Goal: Use online tool/utility: Utilize a website feature to perform a specific function

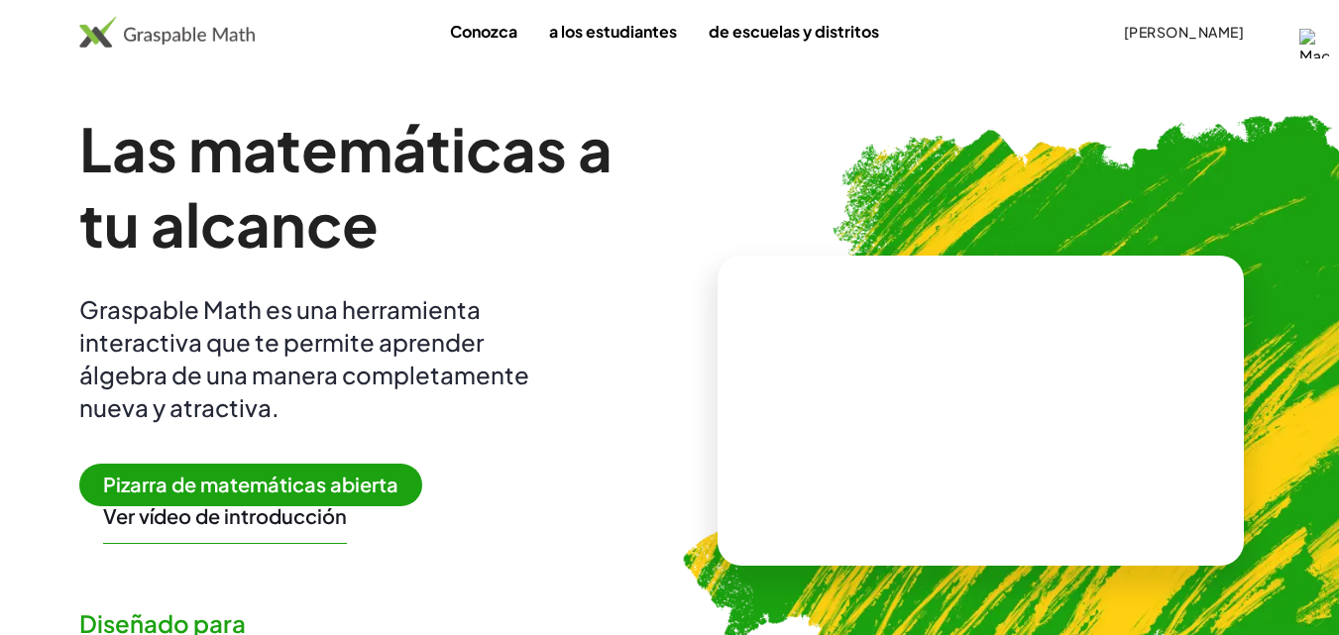
click at [233, 481] on font "Pizarra de matemáticas abierta" at bounding box center [250, 484] width 295 height 25
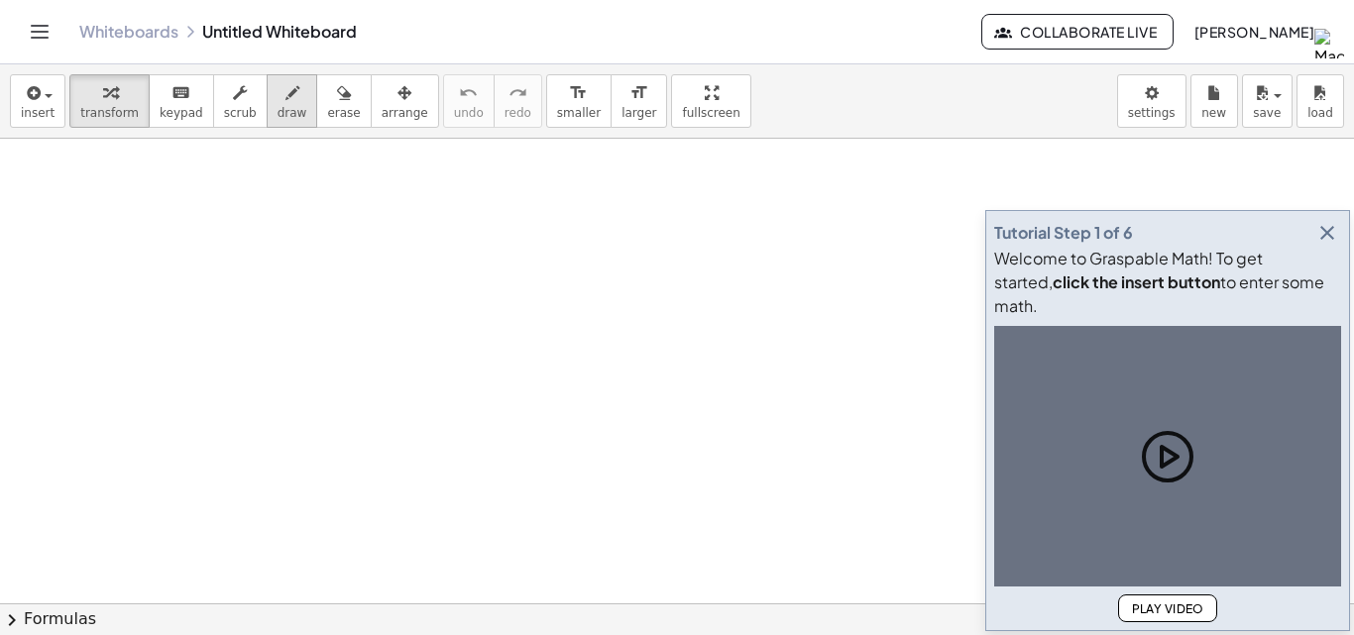
click at [286, 86] on icon "button" at bounding box center [293, 93] width 14 height 24
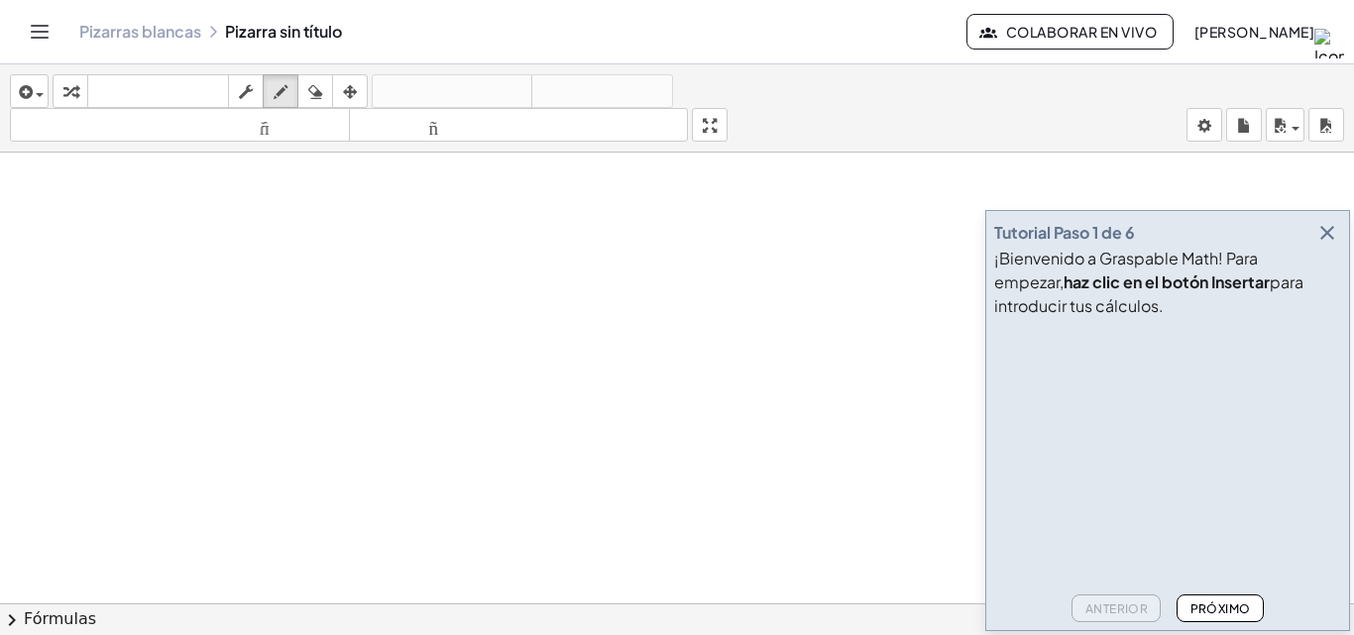
click at [1327, 225] on icon "button" at bounding box center [1327, 233] width 24 height 24
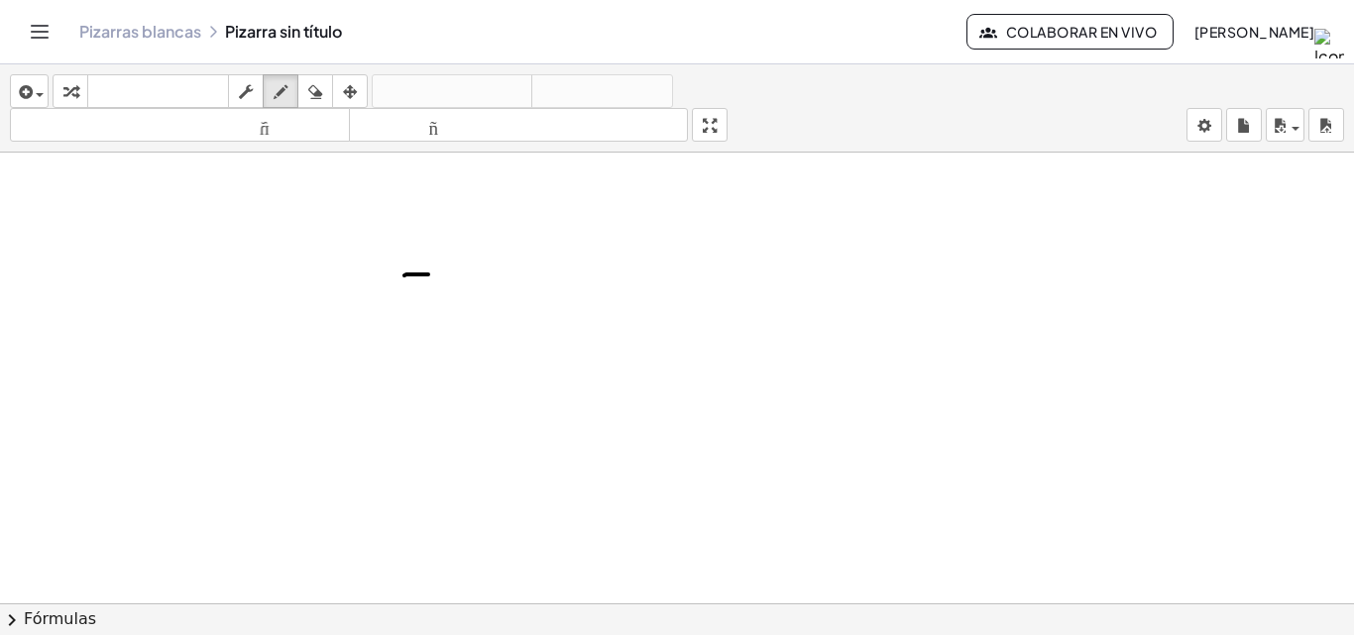
drag, startPoint x: 428, startPoint y: 275, endPoint x: 398, endPoint y: 277, distance: 30.8
drag, startPoint x: 398, startPoint y: 277, endPoint x: 423, endPoint y: 366, distance: 92.9
drag, startPoint x: 473, startPoint y: 296, endPoint x: 479, endPoint y: 346, distance: 49.9
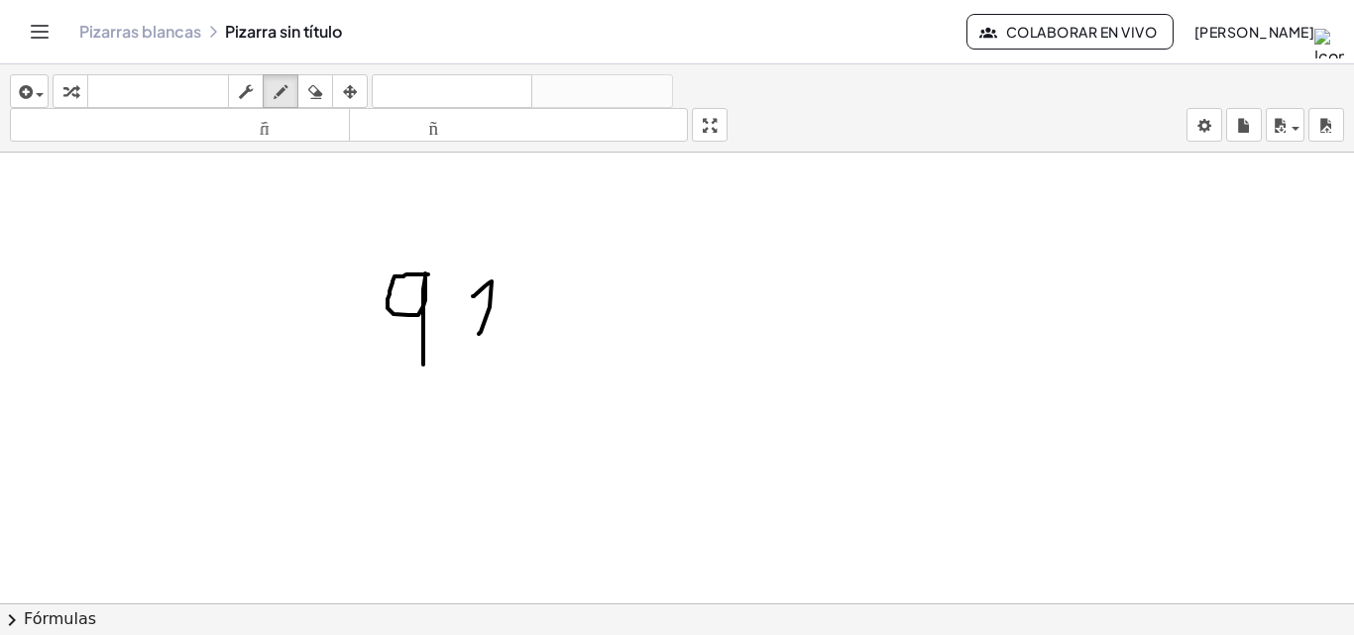
drag, startPoint x: 547, startPoint y: 300, endPoint x: 559, endPoint y: 362, distance: 62.6
drag, startPoint x: 601, startPoint y: 312, endPoint x: 634, endPoint y: 362, distance: 59.9
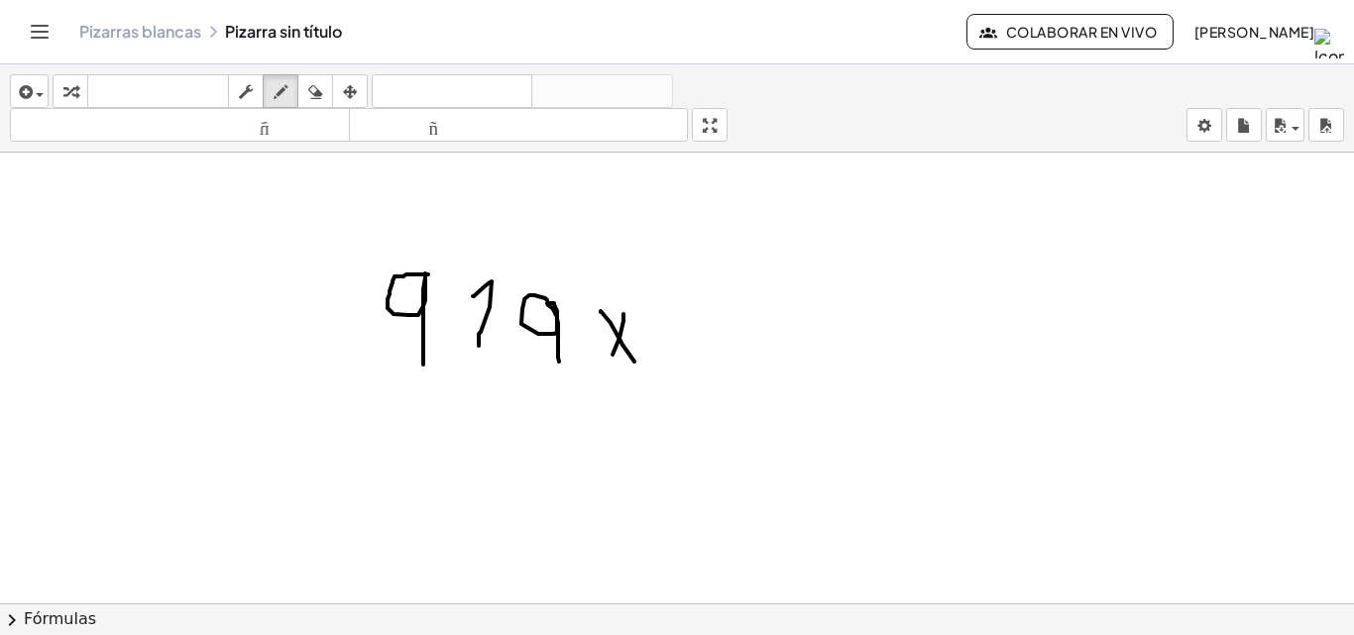
drag, startPoint x: 624, startPoint y: 314, endPoint x: 613, endPoint y: 356, distance: 43.0
drag, startPoint x: 618, startPoint y: 348, endPoint x: 604, endPoint y: 391, distance: 44.8
drag, startPoint x: 629, startPoint y: 350, endPoint x: 647, endPoint y: 383, distance: 37.7
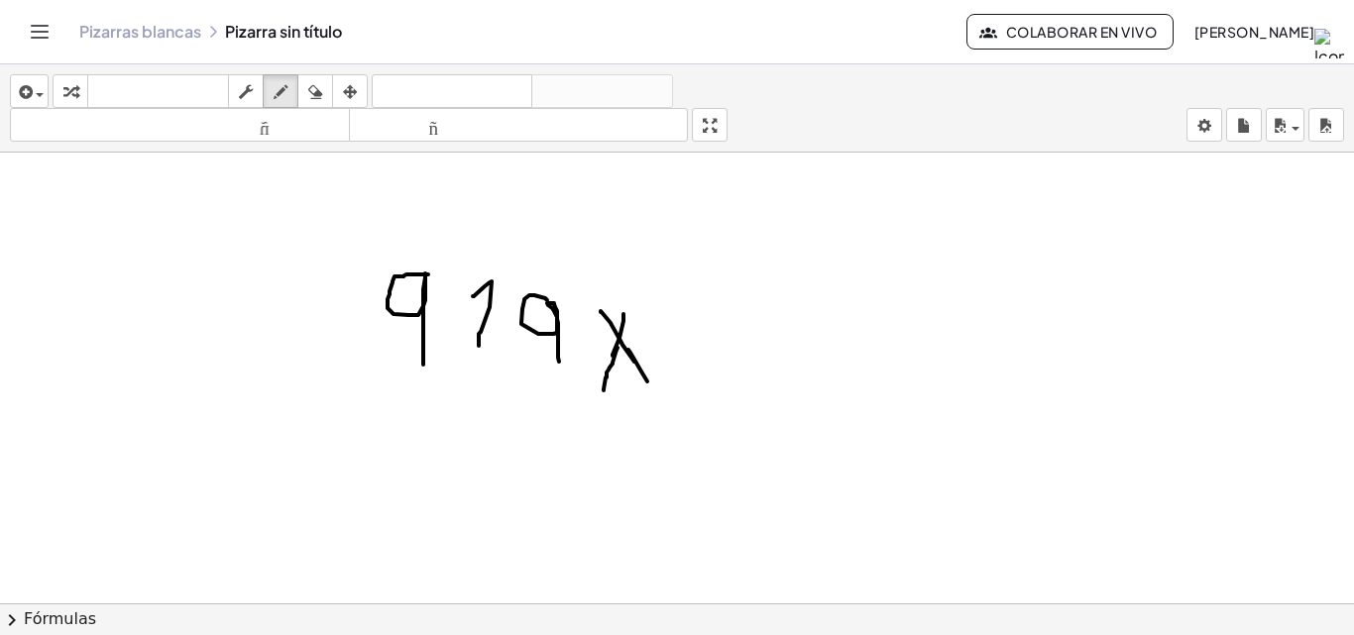
drag, startPoint x: 412, startPoint y: 414, endPoint x: 413, endPoint y: 445, distance: 30.7
drag, startPoint x: 328, startPoint y: 92, endPoint x: 494, endPoint y: 627, distance: 559.4
click at [332, 96] on button "borrar" at bounding box center [315, 91] width 36 height 34
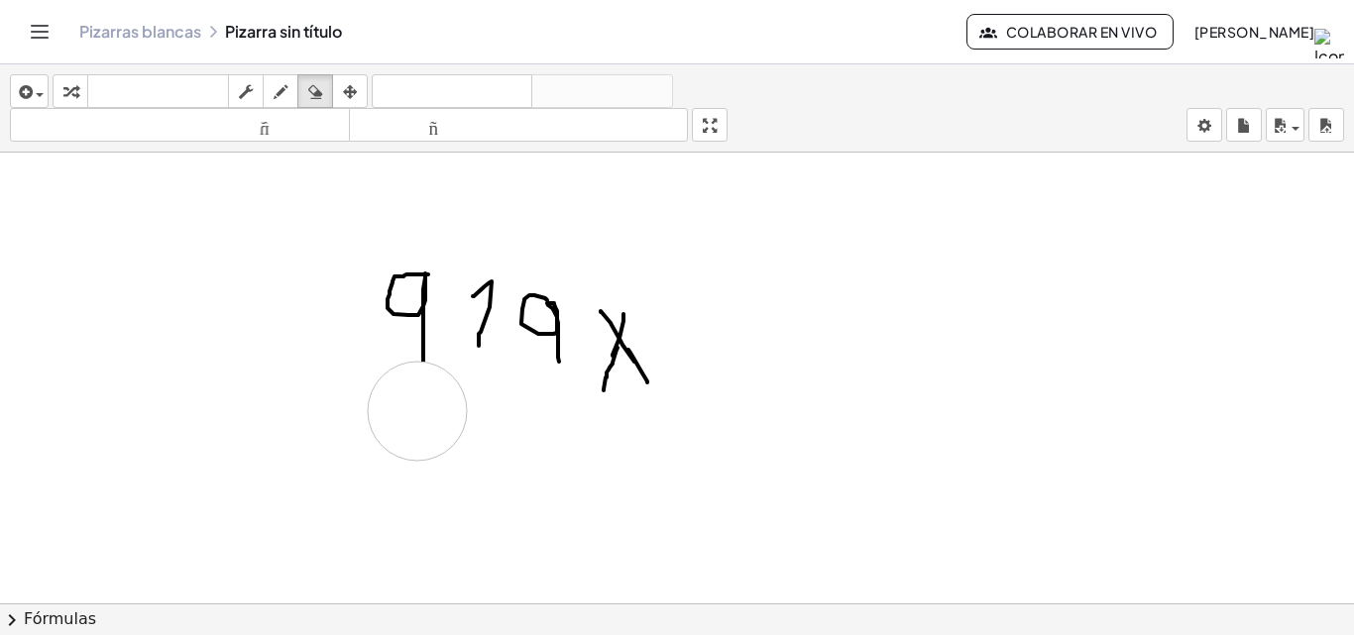
drag, startPoint x: 465, startPoint y: 522, endPoint x: 417, endPoint y: 411, distance: 120.8
click at [275, 93] on icon "button" at bounding box center [281, 92] width 14 height 24
drag, startPoint x: 454, startPoint y: 452, endPoint x: 484, endPoint y: 471, distance: 35.2
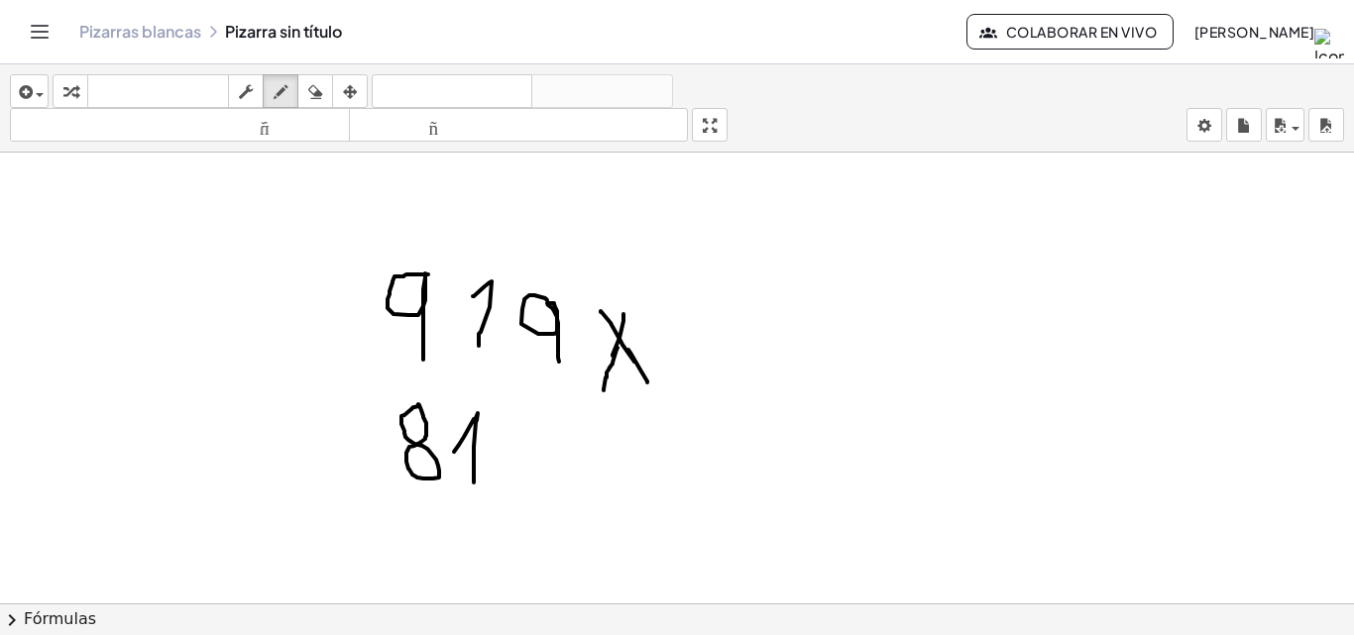
drag, startPoint x: 508, startPoint y: 442, endPoint x: 516, endPoint y: 501, distance: 59.2
drag, startPoint x: 358, startPoint y: 518, endPoint x: 660, endPoint y: 506, distance: 302.6
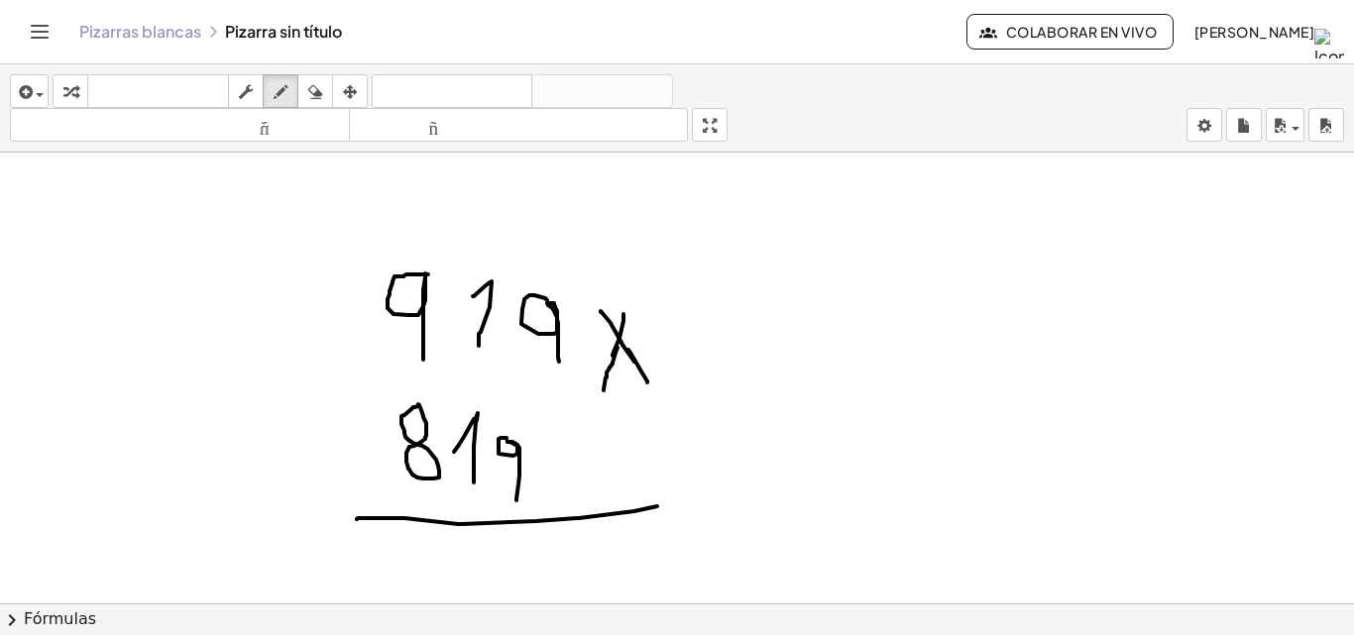
drag, startPoint x: 508, startPoint y: 560, endPoint x: 525, endPoint y: 579, distance: 25.9
drag, startPoint x: 829, startPoint y: 301, endPoint x: 836, endPoint y: 343, distance: 42.2
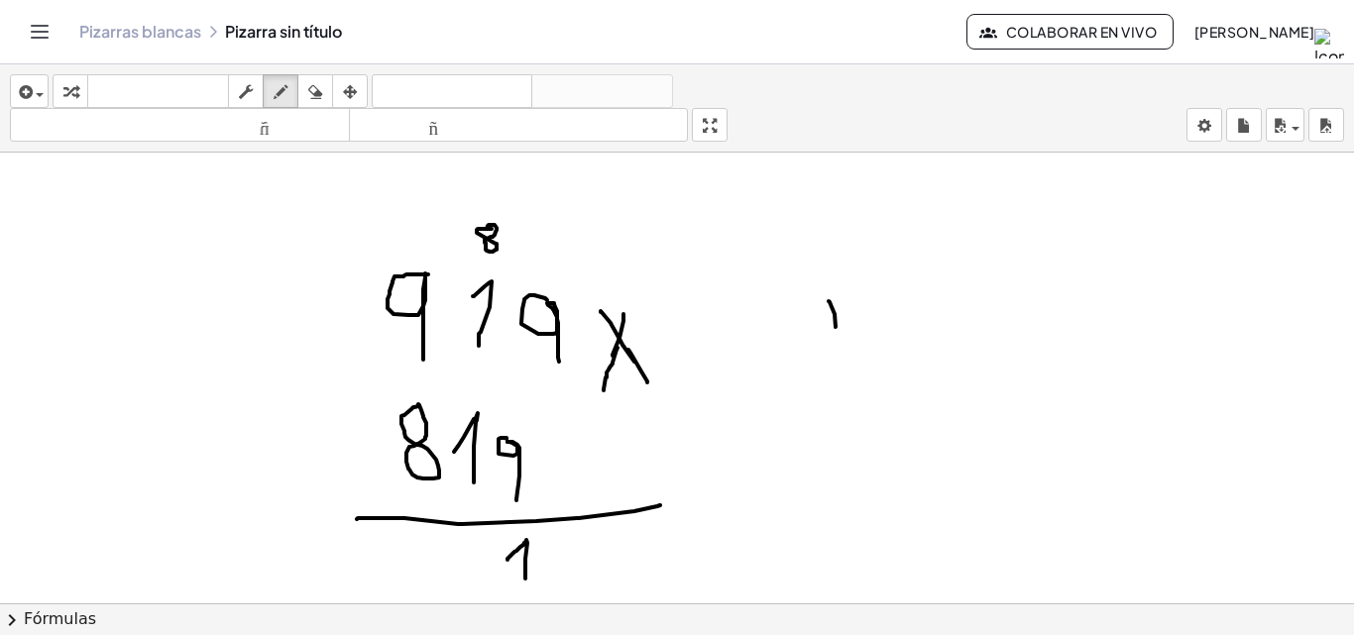
drag, startPoint x: 865, startPoint y: 297, endPoint x: 866, endPoint y: 328, distance: 30.7
drag, startPoint x: 884, startPoint y: 294, endPoint x: 884, endPoint y: 331, distance: 36.7
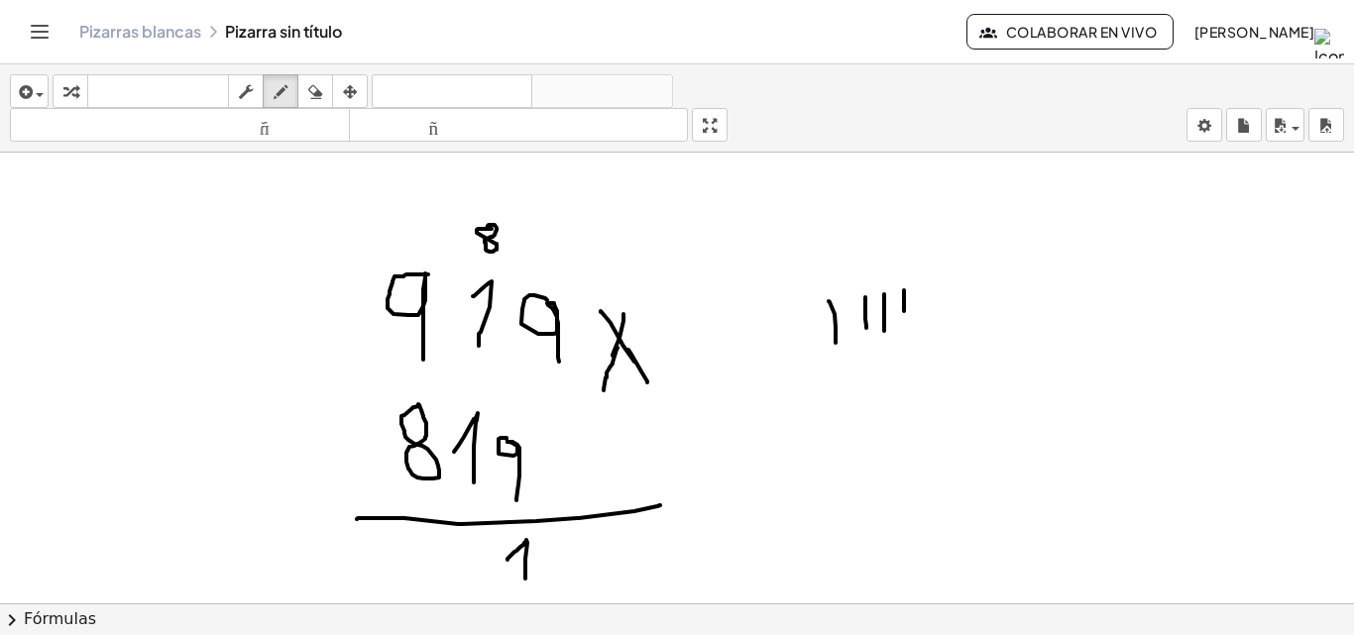
drag, startPoint x: 904, startPoint y: 290, endPoint x: 904, endPoint y: 311, distance: 20.8
drag, startPoint x: 905, startPoint y: 300, endPoint x: 910, endPoint y: 327, distance: 27.2
drag, startPoint x: 931, startPoint y: 289, endPoint x: 932, endPoint y: 319, distance: 29.8
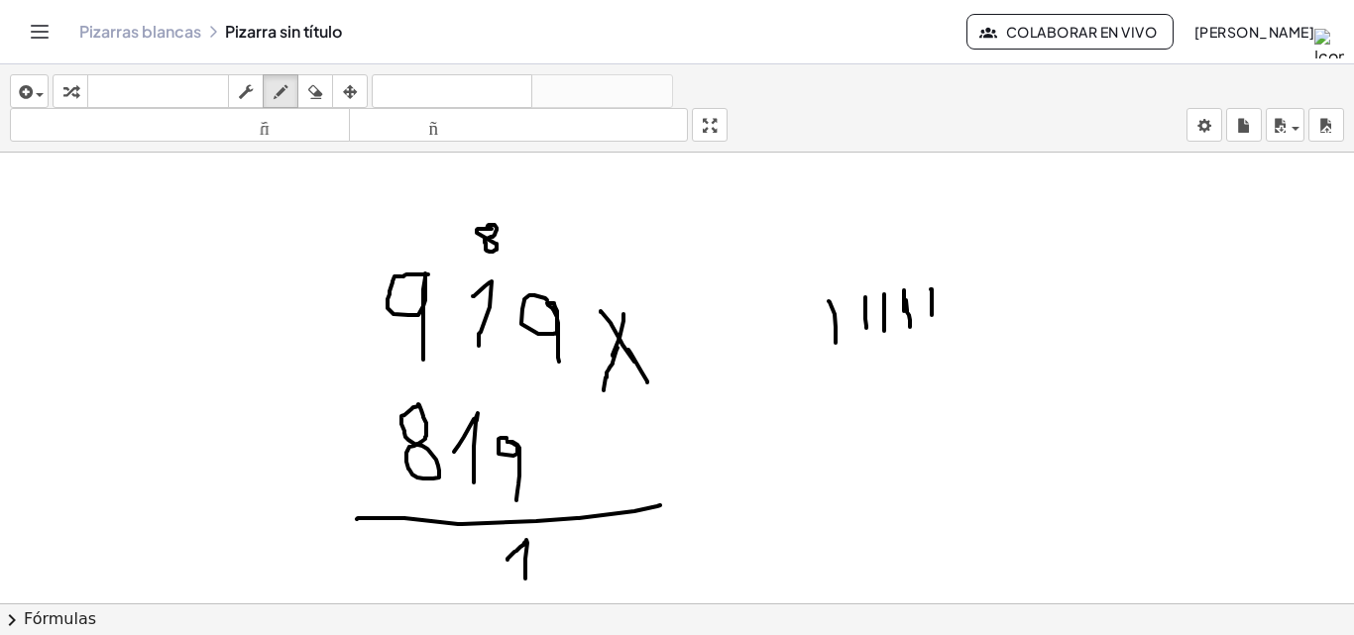
drag, startPoint x: 959, startPoint y: 289, endPoint x: 964, endPoint y: 315, distance: 26.2
drag, startPoint x: 981, startPoint y: 286, endPoint x: 998, endPoint y: 296, distance: 19.6
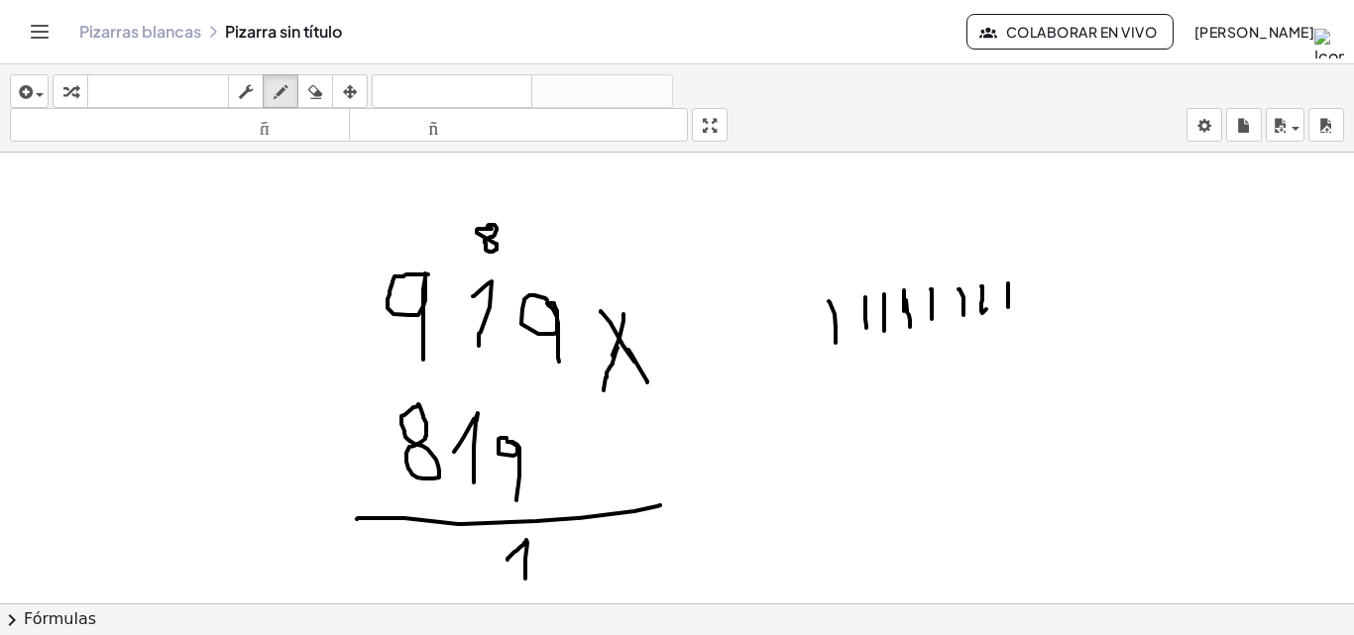
drag, startPoint x: 1008, startPoint y: 284, endPoint x: 1008, endPoint y: 317, distance: 33.7
drag, startPoint x: 452, startPoint y: 543, endPoint x: 481, endPoint y: 580, distance: 46.6
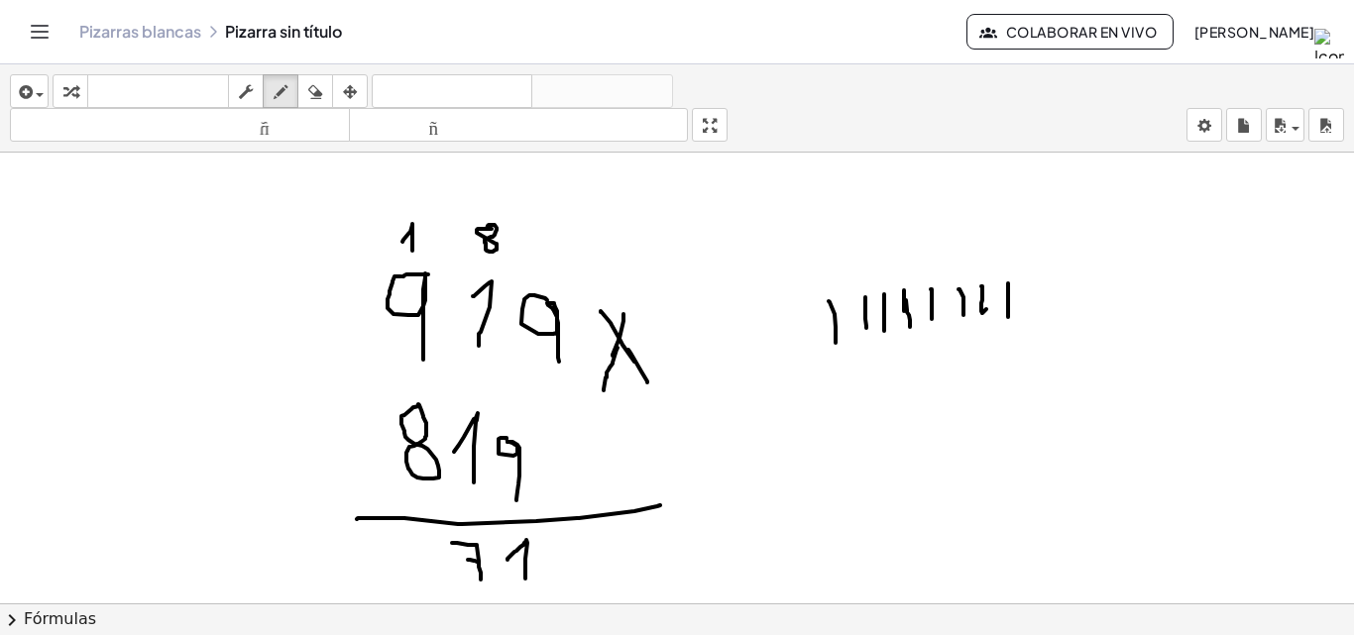
drag, startPoint x: 402, startPoint y: 242, endPoint x: 412, endPoint y: 252, distance: 14.0
drag, startPoint x: 801, startPoint y: 435, endPoint x: 811, endPoint y: 498, distance: 63.2
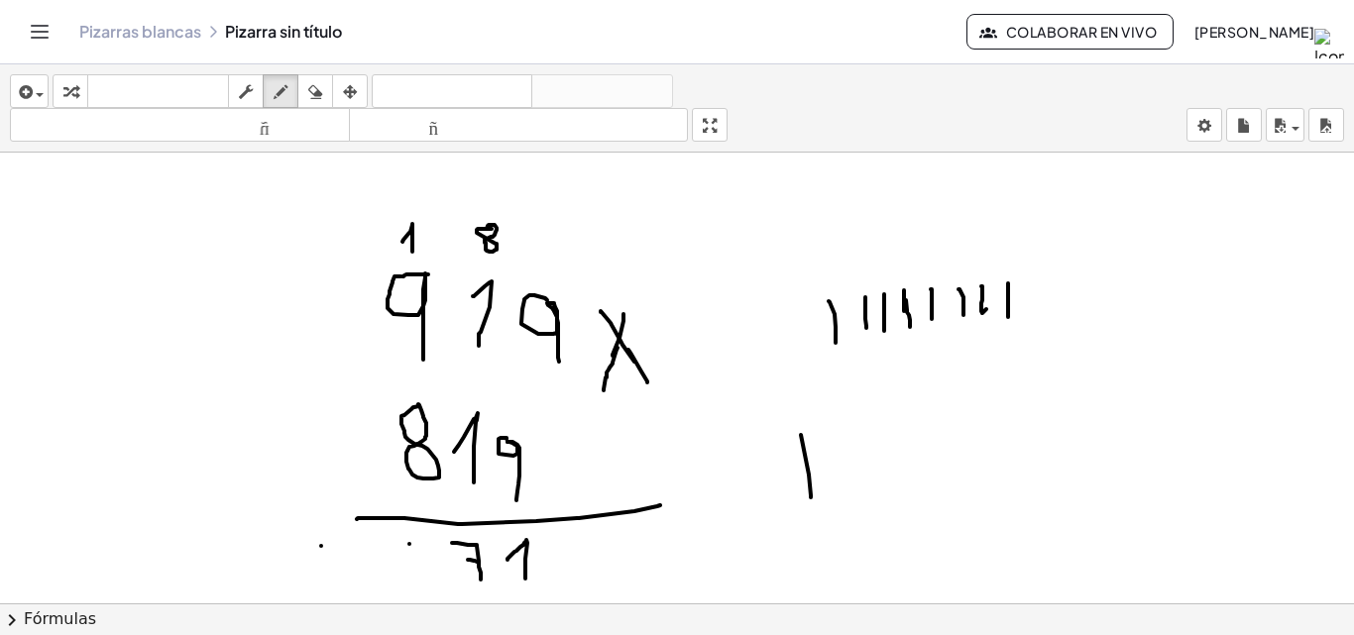
drag, startPoint x: 412, startPoint y: 542, endPoint x: 395, endPoint y: 544, distance: 18.0
drag, startPoint x: 395, startPoint y: 544, endPoint x: 429, endPoint y: 582, distance: 51.2
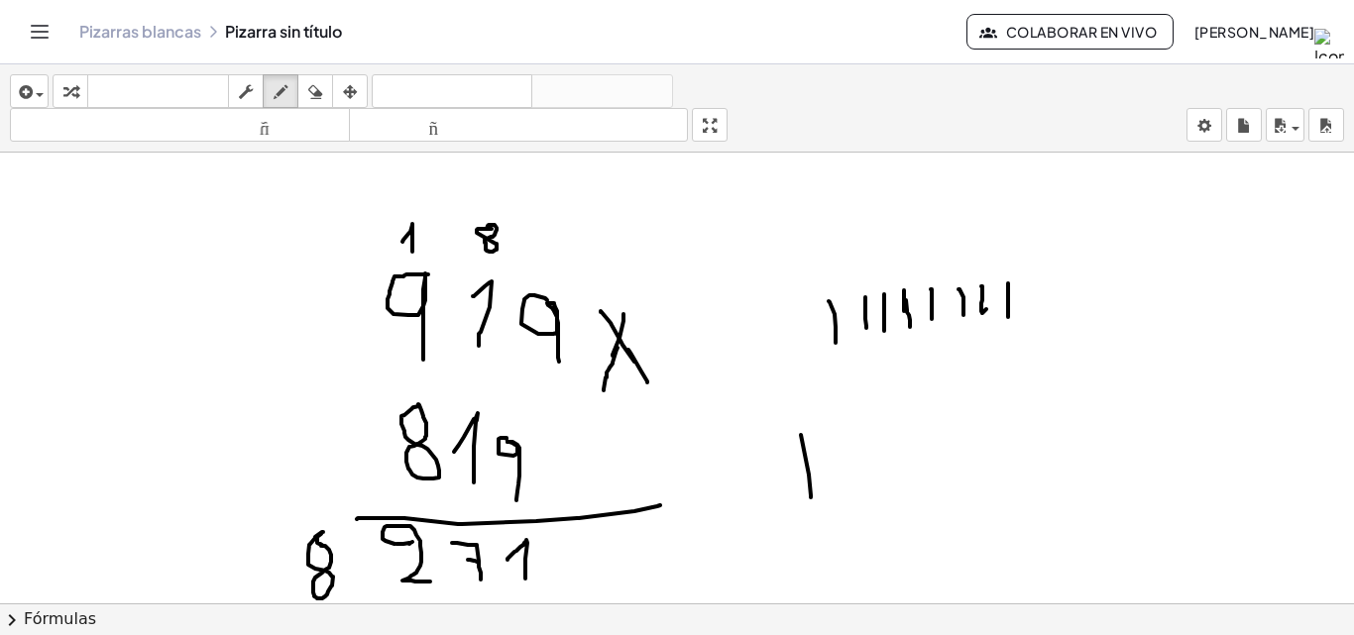
click at [322, 87] on icon "button" at bounding box center [315, 92] width 14 height 24
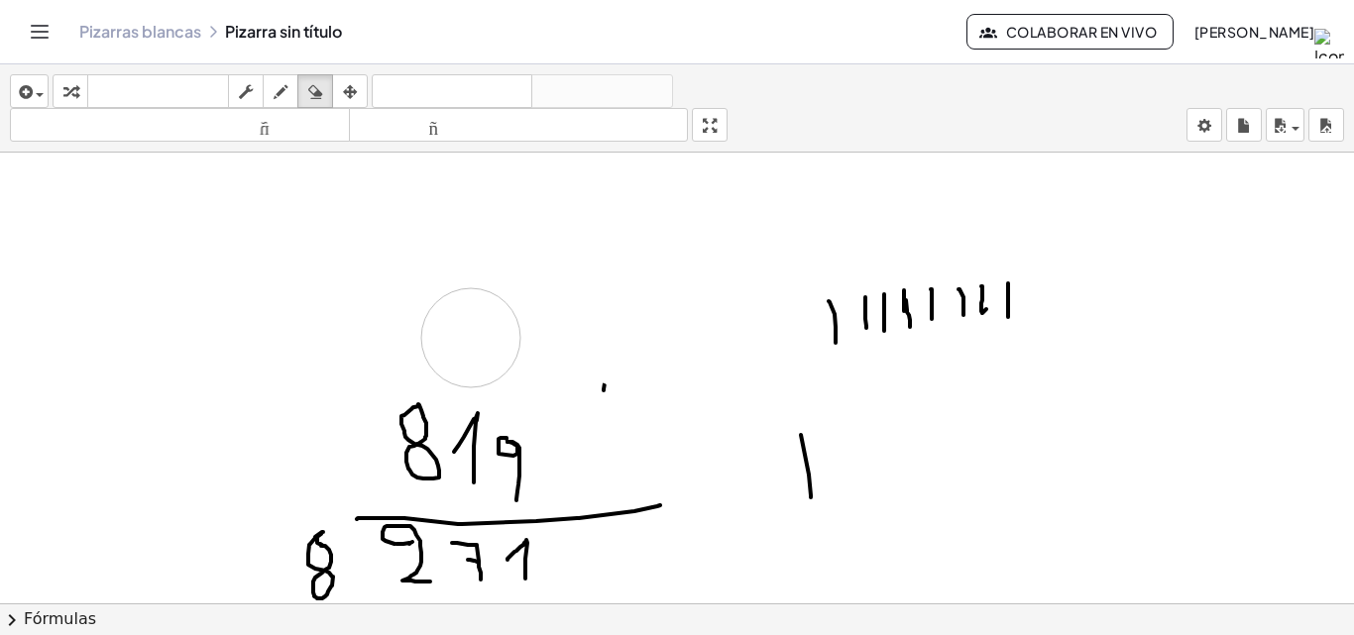
drag, startPoint x: 646, startPoint y: 352, endPoint x: 471, endPoint y: 338, distance: 176.0
click at [287, 85] on icon "button" at bounding box center [281, 92] width 14 height 24
drag, startPoint x: 411, startPoint y: 203, endPoint x: 408, endPoint y: 236, distance: 32.8
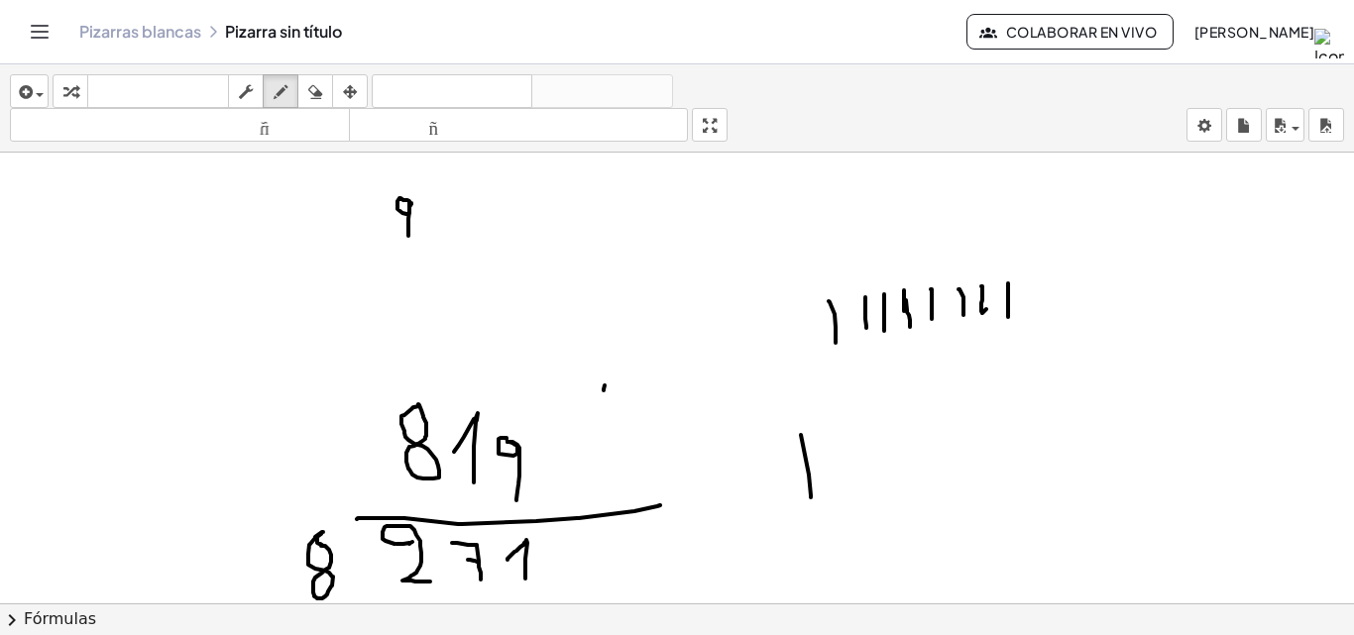
drag, startPoint x: 448, startPoint y: 212, endPoint x: 451, endPoint y: 233, distance: 21.0
drag, startPoint x: 504, startPoint y: 194, endPoint x: 516, endPoint y: 201, distance: 14.6
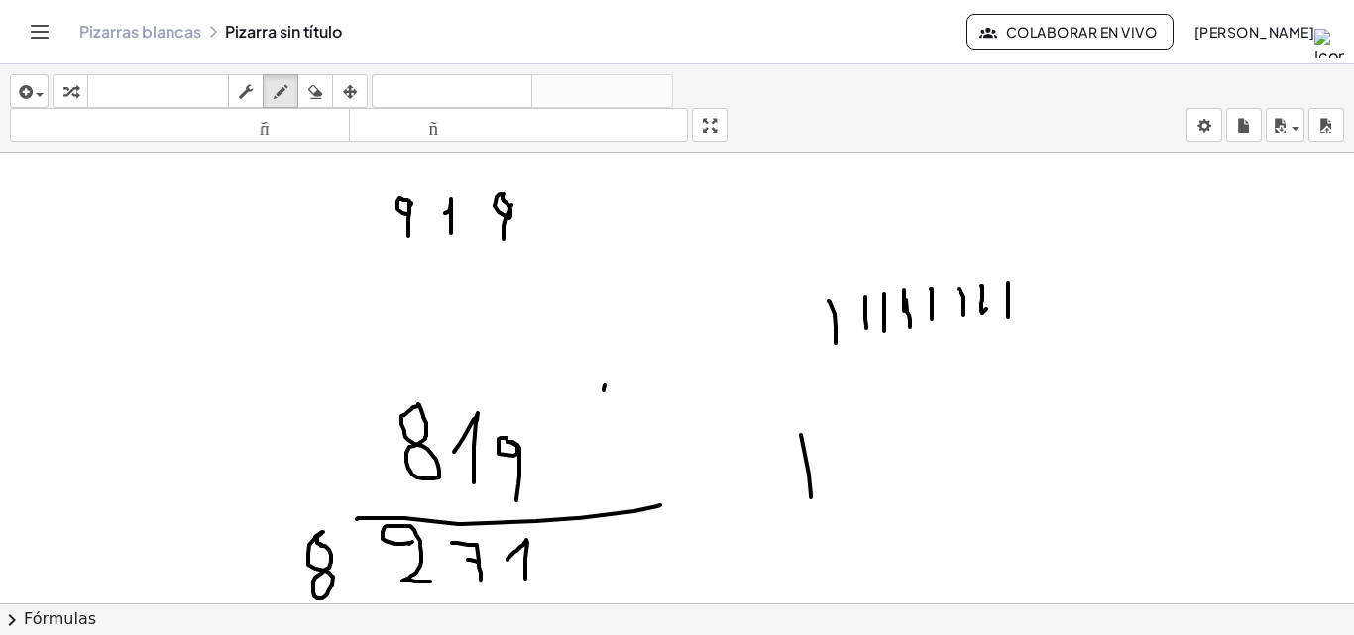
drag, startPoint x: 512, startPoint y: 205, endPoint x: 504, endPoint y: 239, distance: 34.6
drag, startPoint x: 412, startPoint y: 273, endPoint x: 427, endPoint y: 269, distance: 15.4
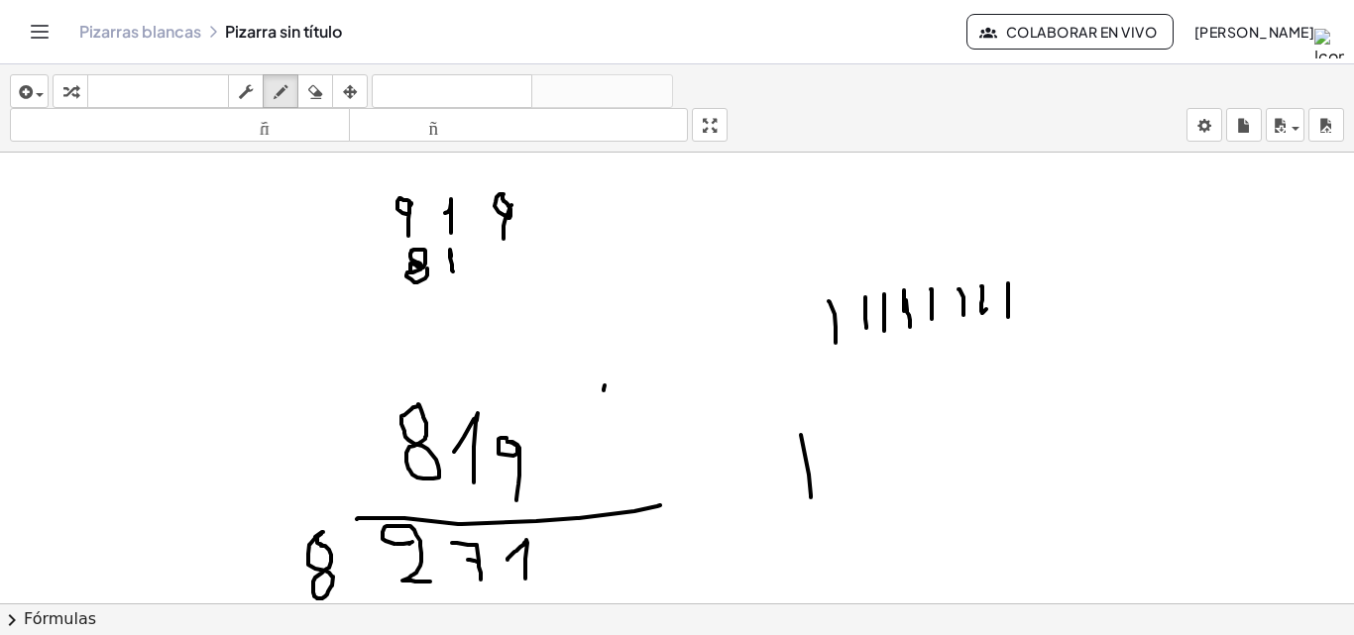
drag, startPoint x: 451, startPoint y: 257, endPoint x: 453, endPoint y: 272, distance: 15.0
drag, startPoint x: 497, startPoint y: 262, endPoint x: 502, endPoint y: 291, distance: 30.2
drag, startPoint x: 406, startPoint y: 288, endPoint x: 557, endPoint y: 282, distance: 150.8
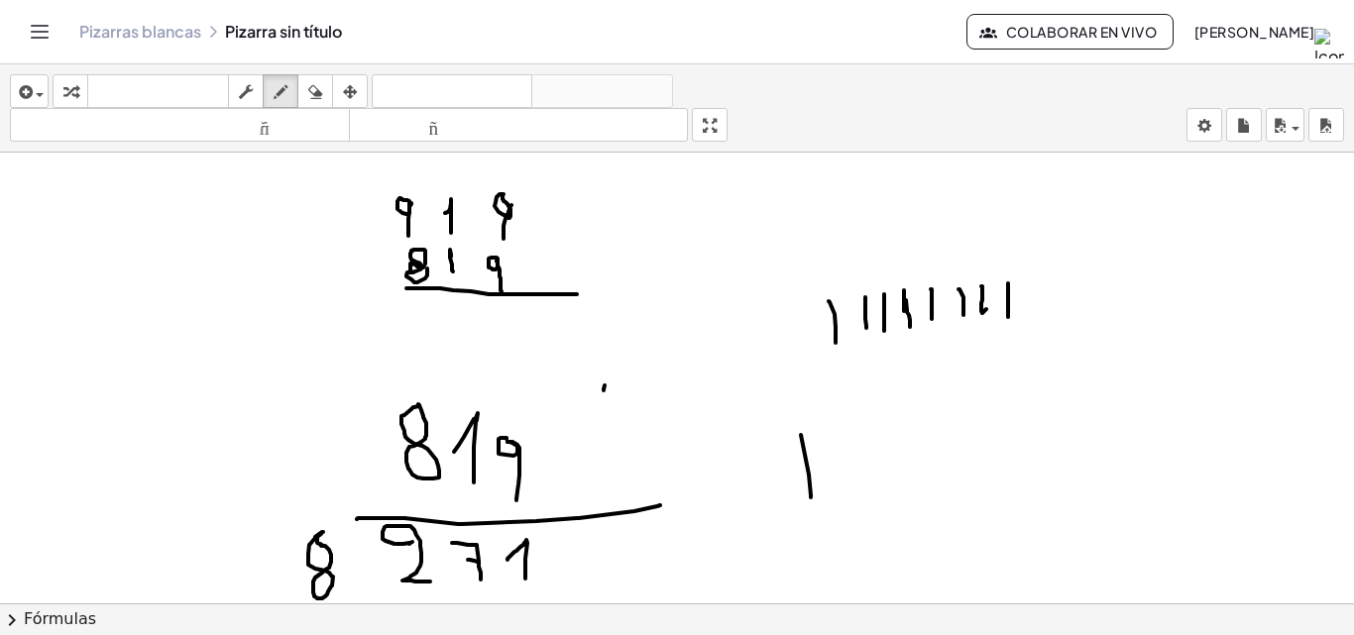
drag, startPoint x: 553, startPoint y: 210, endPoint x: 594, endPoint y: 222, distance: 42.3
drag, startPoint x: 571, startPoint y: 196, endPoint x: 531, endPoint y: 257, distance: 72.3
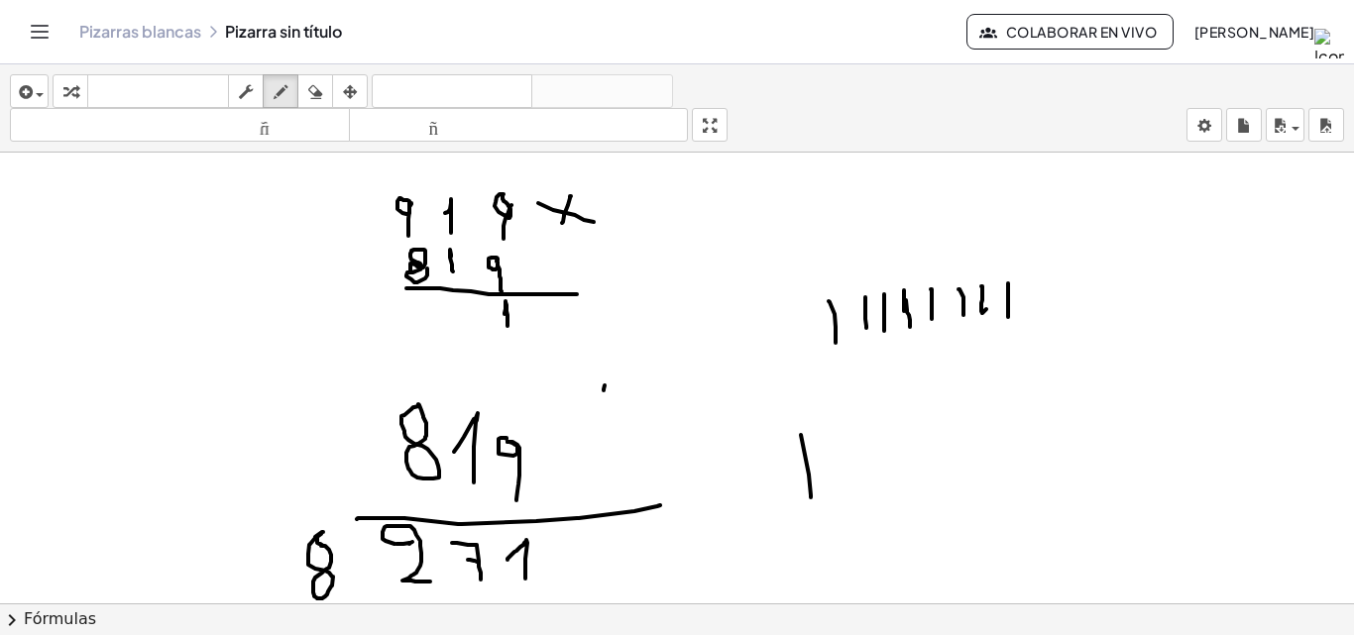
drag, startPoint x: 458, startPoint y: 310, endPoint x: 455, endPoint y: 332, distance: 22.0
drag, startPoint x: 454, startPoint y: 321, endPoint x: 468, endPoint y: 323, distance: 14.0
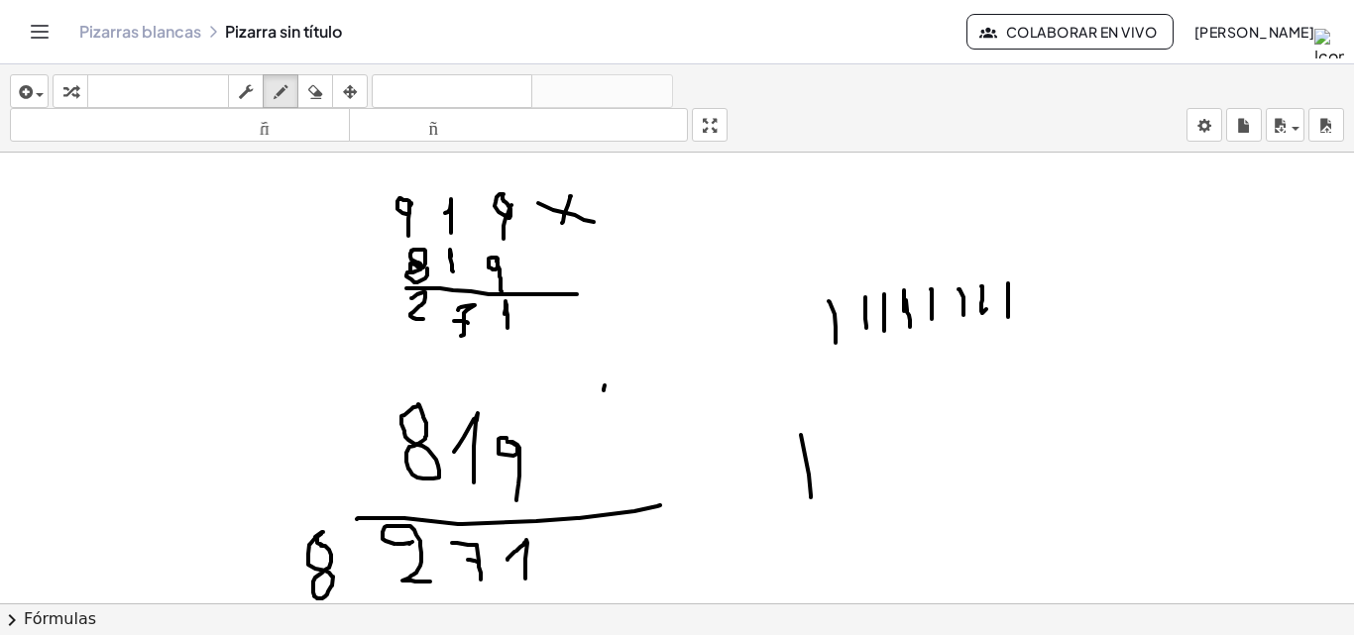
drag, startPoint x: 411, startPoint y: 298, endPoint x: 423, endPoint y: 319, distance: 24.0
drag, startPoint x: 380, startPoint y: 298, endPoint x: 360, endPoint y: 268, distance: 36.6
drag, startPoint x: 318, startPoint y: 87, endPoint x: 332, endPoint y: 206, distance: 119.8
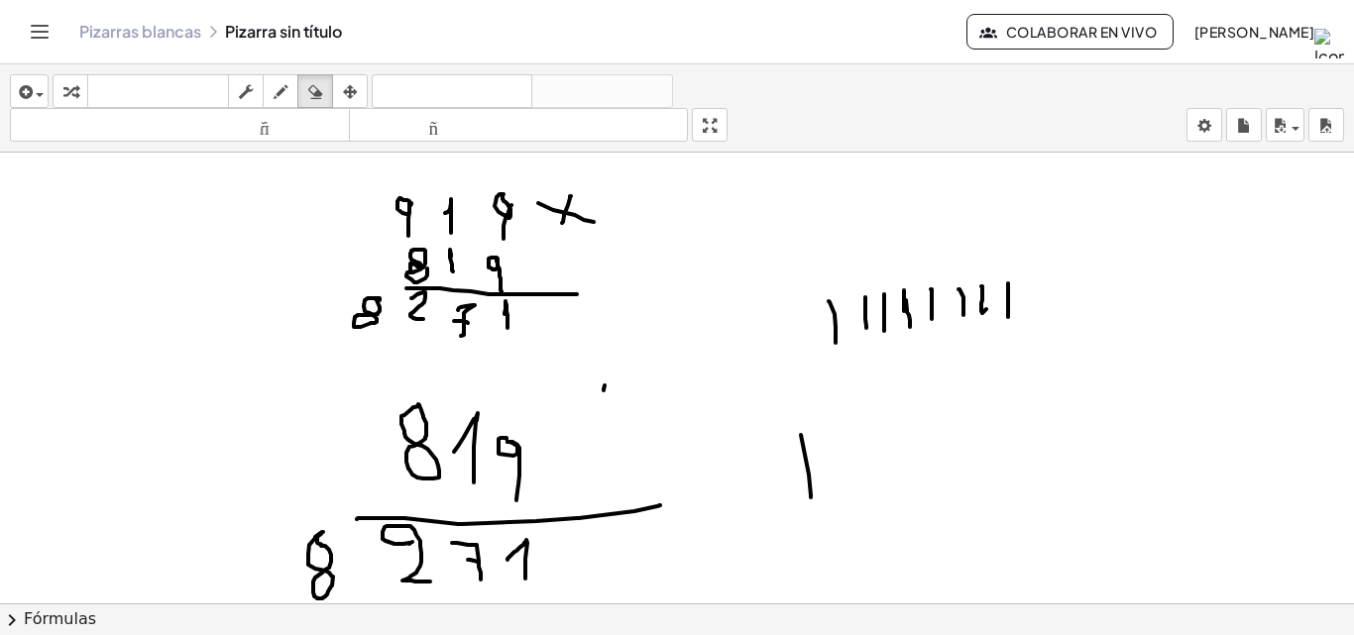
click at [324, 108] on div "insertar Seleccione uno: Expresión matemática Función Texto Vídeo de YouTube Gr…" at bounding box center [677, 108] width 1354 height 88
drag, startPoint x: 756, startPoint y: 619, endPoint x: 602, endPoint y: 570, distance: 162.1
click at [475, 575] on div "insertar Seleccione uno: Expresión matemática Función Texto Vídeo de YouTube Gr…" at bounding box center [677, 349] width 1354 height 571
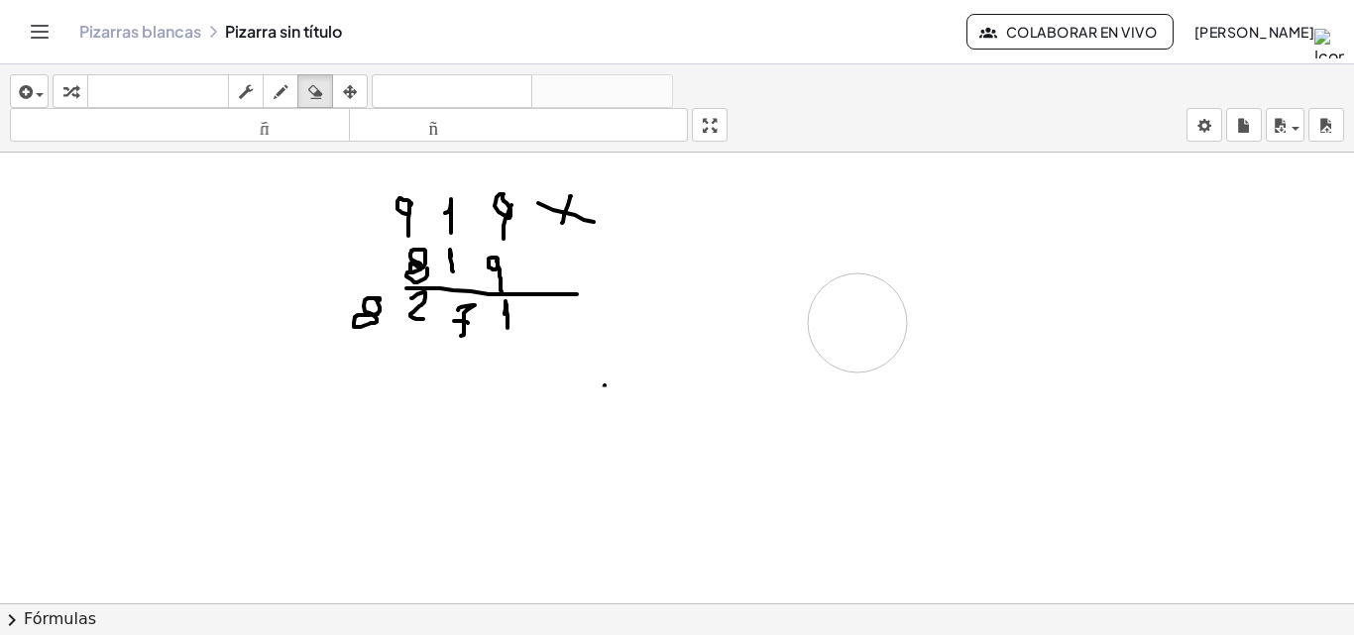
drag, startPoint x: 575, startPoint y: 565, endPoint x: 778, endPoint y: 379, distance: 275.7
click at [274, 83] on div "button" at bounding box center [281, 91] width 26 height 24
drag, startPoint x: 452, startPoint y: 358, endPoint x: 441, endPoint y: 400, distance: 43.0
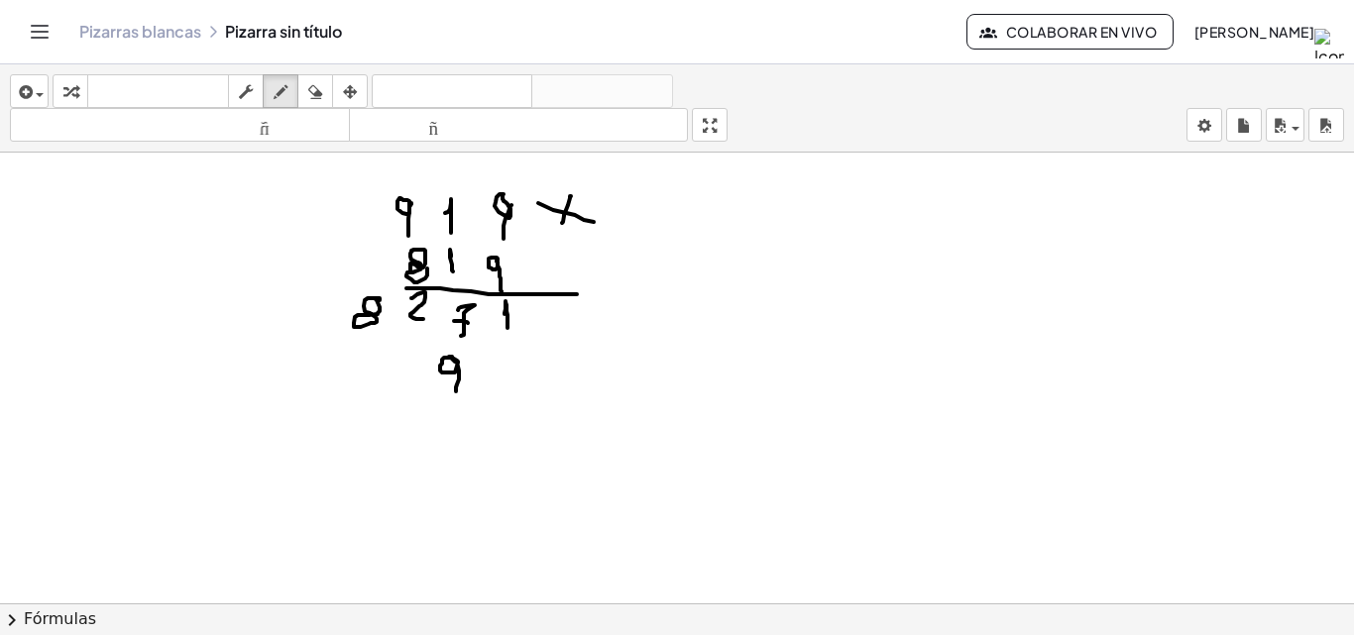
drag, startPoint x: 404, startPoint y: 364, endPoint x: 409, endPoint y: 384, distance: 20.4
drag, startPoint x: 356, startPoint y: 355, endPoint x: 354, endPoint y: 395, distance: 39.7
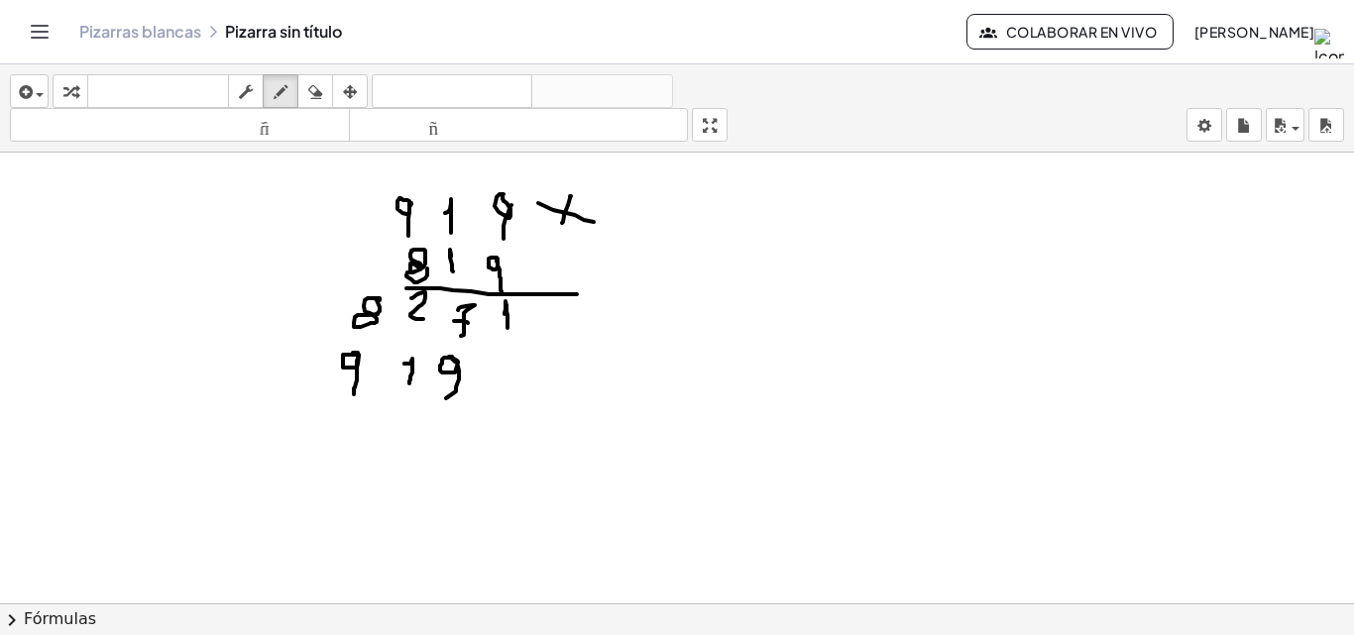
drag, startPoint x: 445, startPoint y: 172, endPoint x: 451, endPoint y: 187, distance: 16.9
drag, startPoint x: 447, startPoint y: 180, endPoint x: 460, endPoint y: 182, distance: 13.0
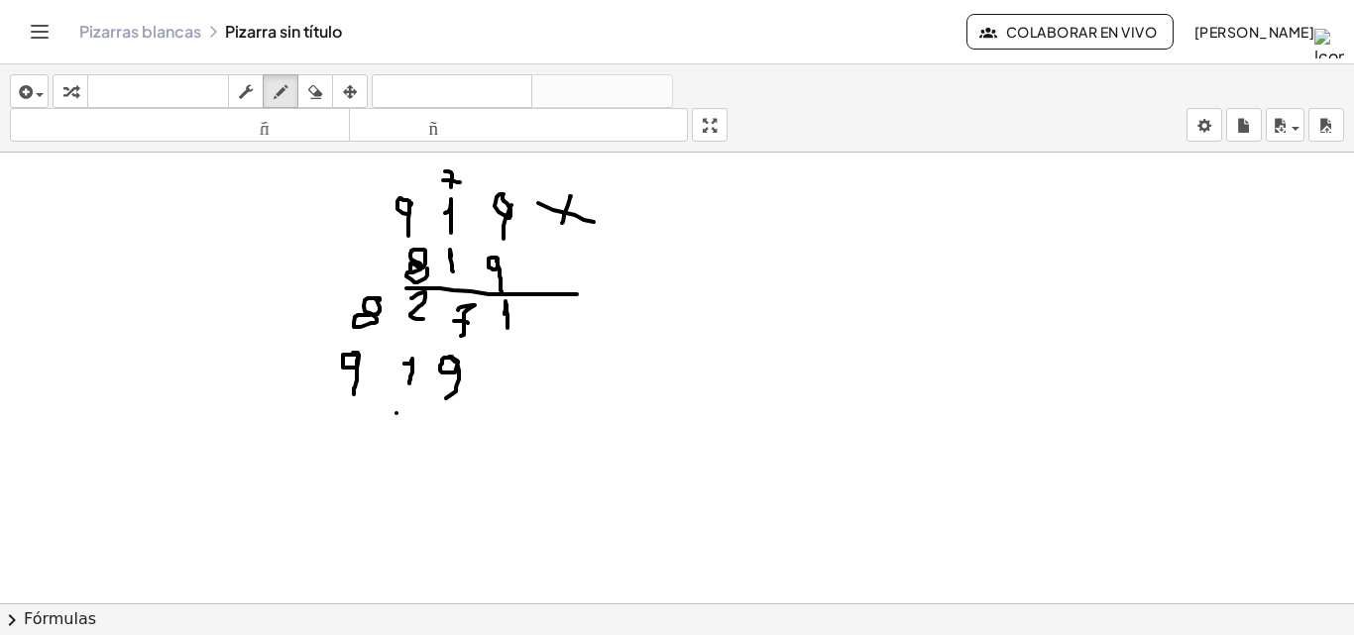
drag, startPoint x: 396, startPoint y: 415, endPoint x: 420, endPoint y: 427, distance: 27.5
drag, startPoint x: 682, startPoint y: 245, endPoint x: 697, endPoint y: 289, distance: 47.0
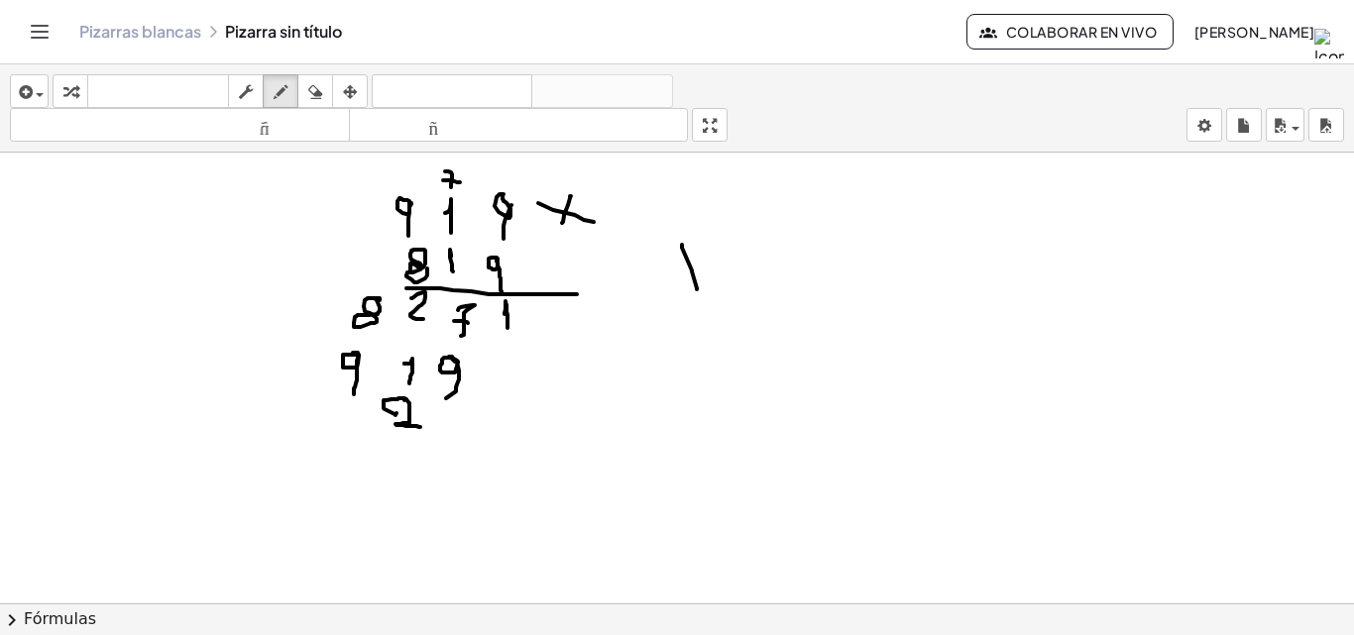
drag, startPoint x: 700, startPoint y: 236, endPoint x: 721, endPoint y: 293, distance: 61.2
drag, startPoint x: 727, startPoint y: 240, endPoint x: 734, endPoint y: 283, distance: 43.2
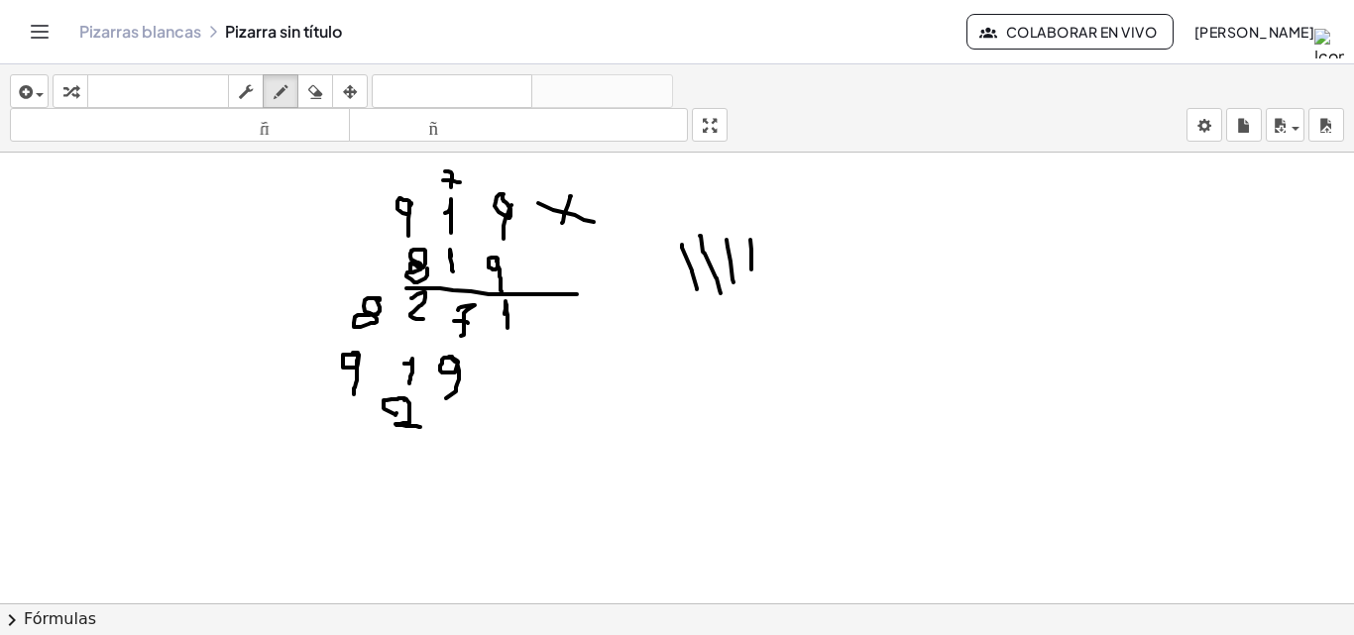
drag, startPoint x: 750, startPoint y: 240, endPoint x: 751, endPoint y: 275, distance: 34.7
drag, startPoint x: 771, startPoint y: 241, endPoint x: 768, endPoint y: 283, distance: 41.7
drag, startPoint x: 782, startPoint y: 243, endPoint x: 782, endPoint y: 277, distance: 33.7
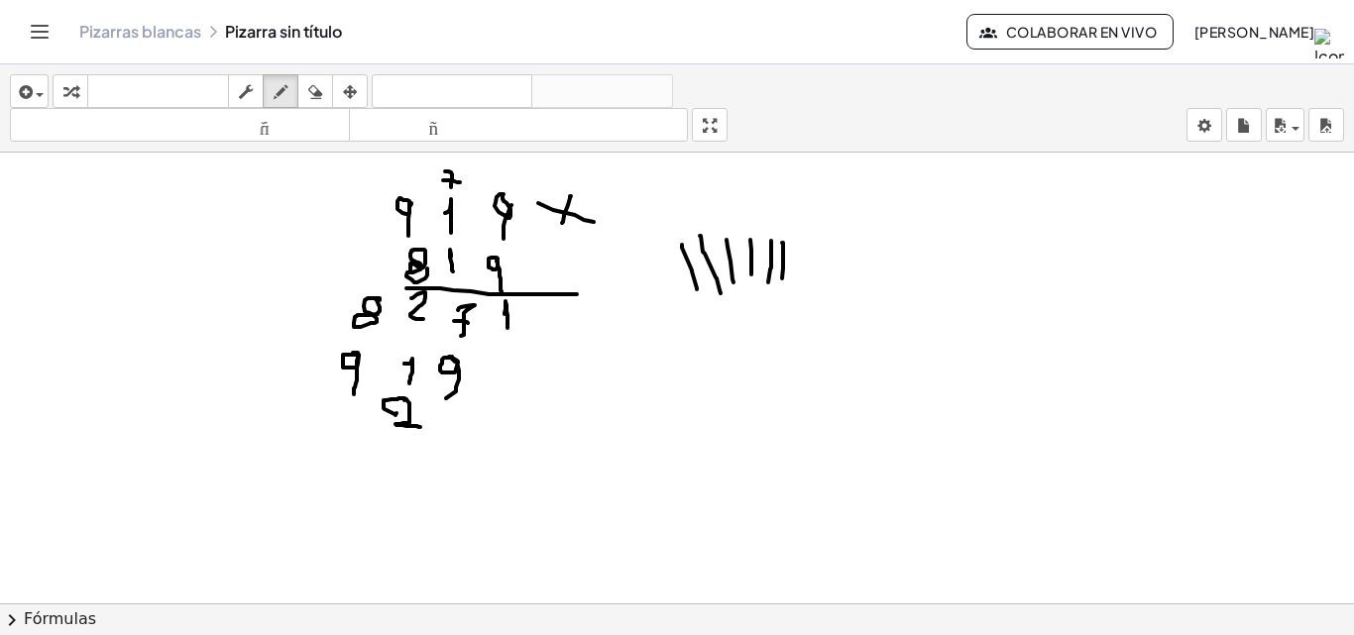
drag, startPoint x: 801, startPoint y: 239, endPoint x: 767, endPoint y: 278, distance: 51.3
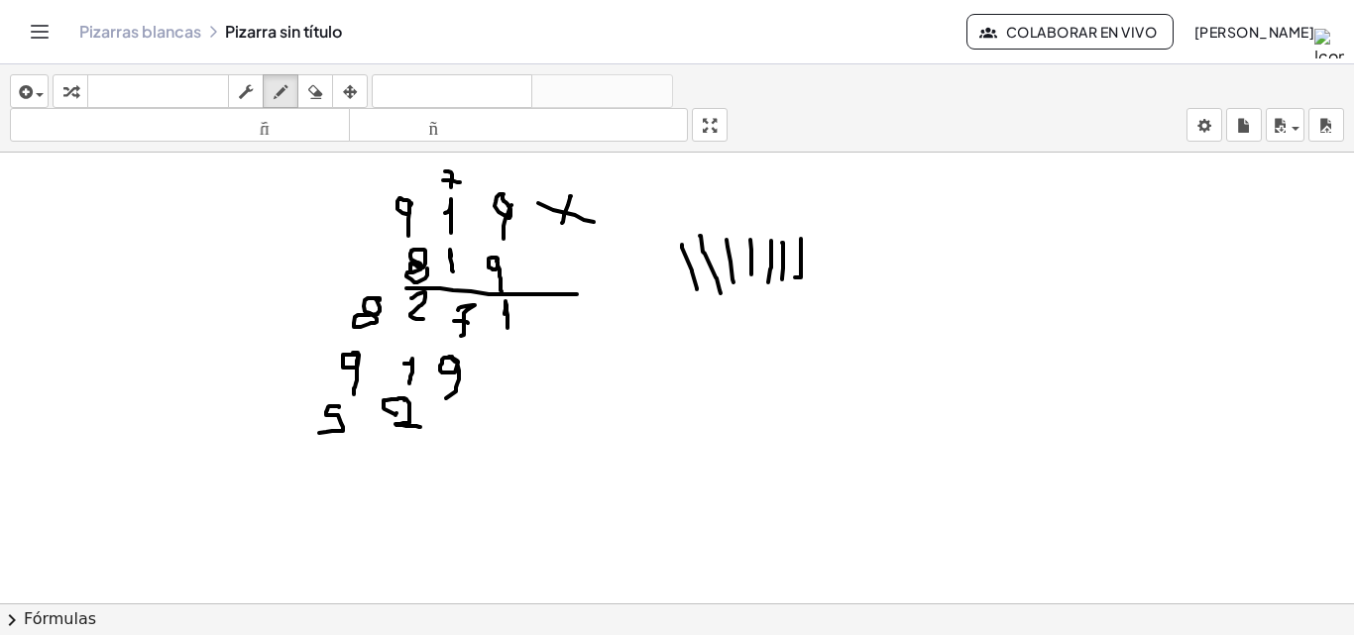
drag, startPoint x: 331, startPoint y: 406, endPoint x: 319, endPoint y: 433, distance: 29.3
drag, startPoint x: 693, startPoint y: 362, endPoint x: 675, endPoint y: 391, distance: 33.8
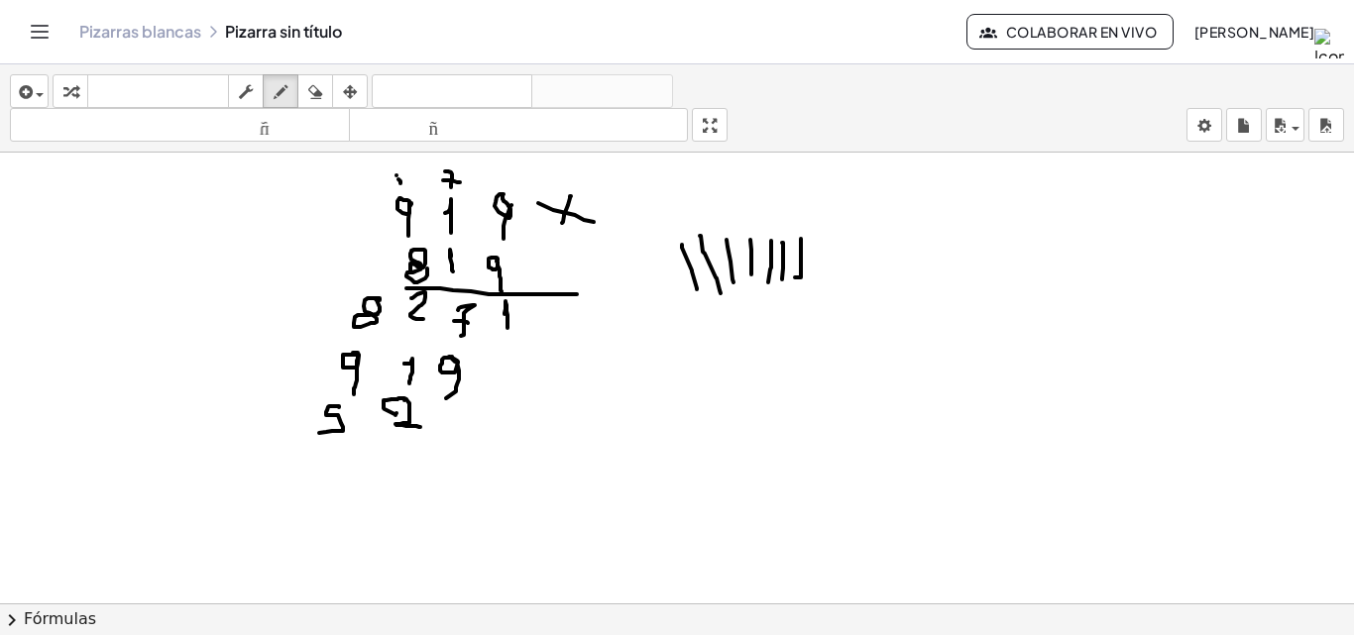
drag, startPoint x: 242, startPoint y: 404, endPoint x: 252, endPoint y: 435, distance: 32.3
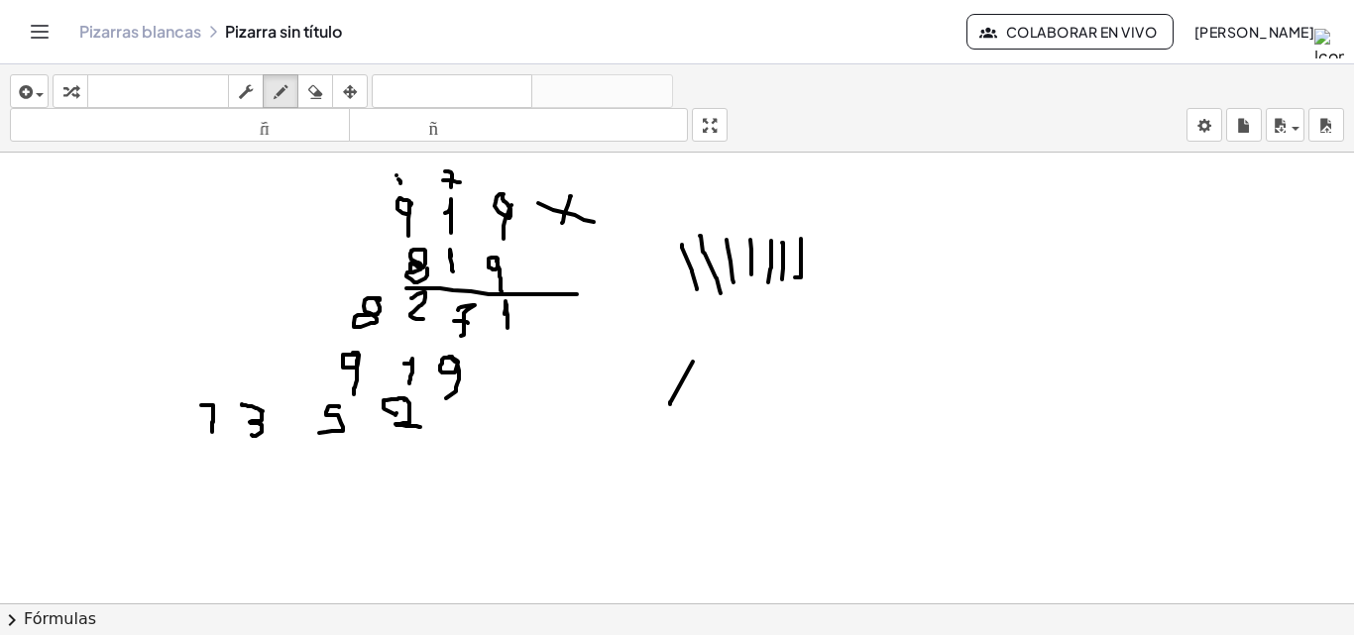
drag, startPoint x: 201, startPoint y: 405, endPoint x: 212, endPoint y: 432, distance: 28.9
drag, startPoint x: 204, startPoint y: 417, endPoint x: 215, endPoint y: 418, distance: 10.9
drag, startPoint x: 152, startPoint y: 437, endPoint x: 638, endPoint y: 443, distance: 486.8
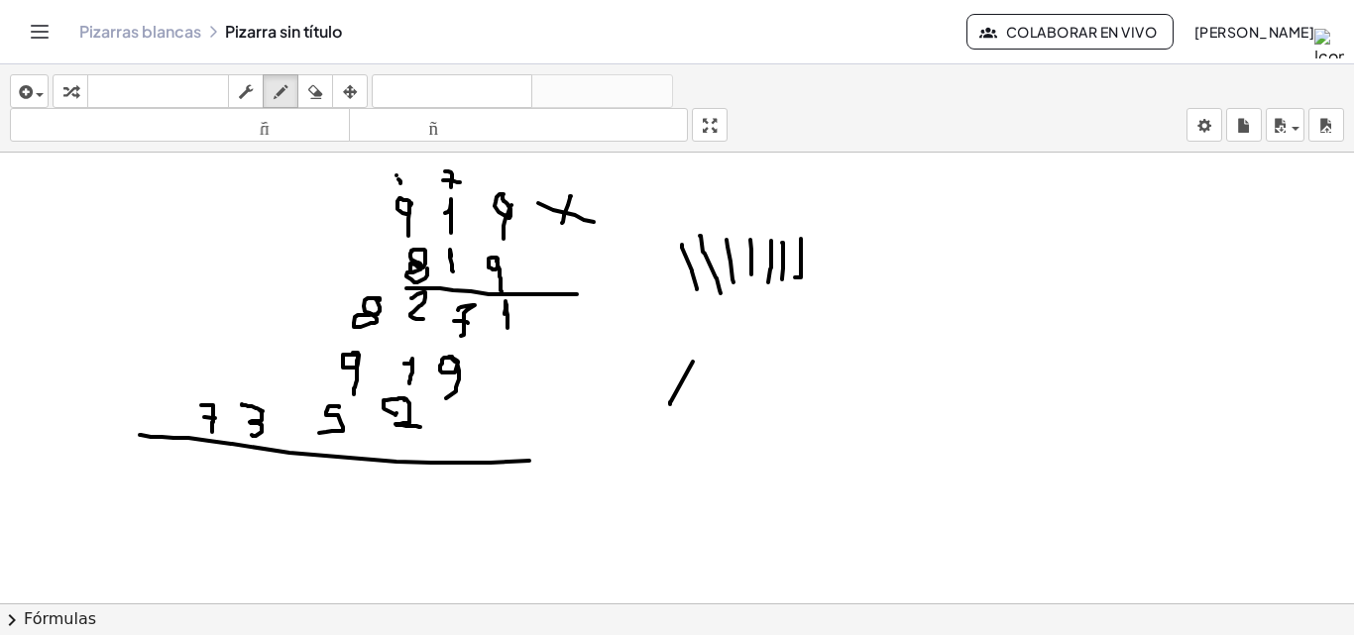
drag, startPoint x: 555, startPoint y: 322, endPoint x: 589, endPoint y: 314, distance: 34.6
drag, startPoint x: 561, startPoint y: 302, endPoint x: 565, endPoint y: 355, distance: 52.7
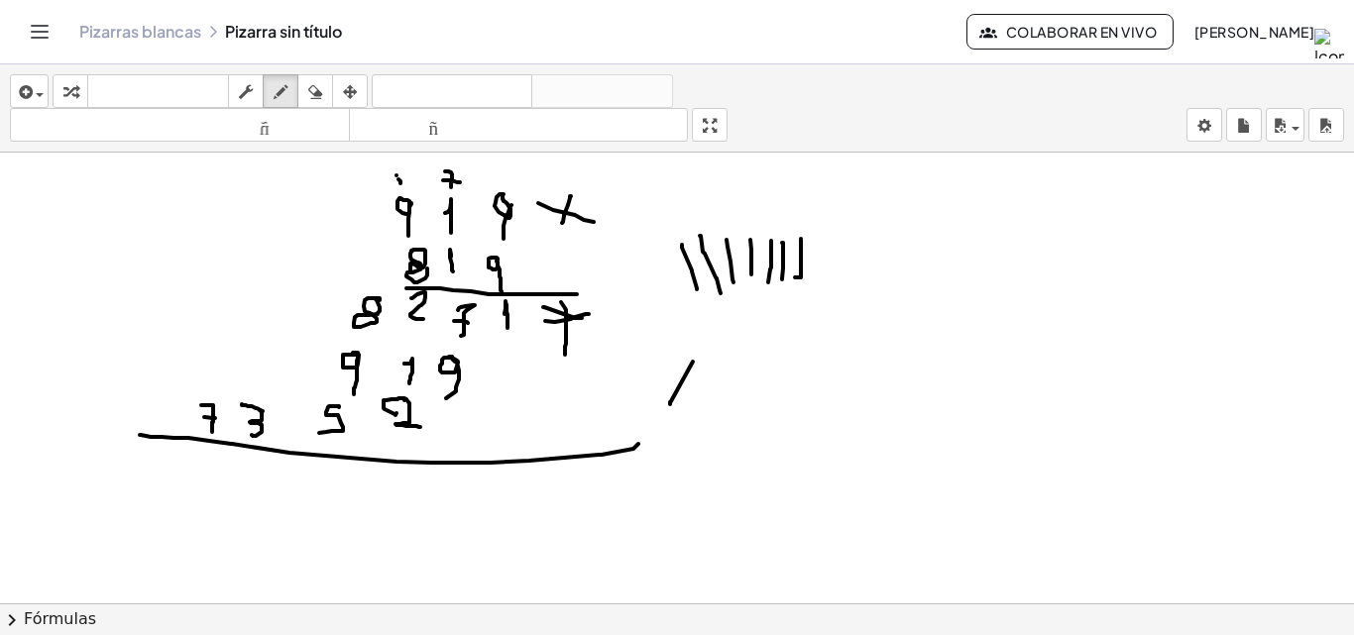
drag, startPoint x: 304, startPoint y: 81, endPoint x: 402, endPoint y: 134, distance: 111.3
click at [304, 82] on div "button" at bounding box center [315, 91] width 26 height 24
drag, startPoint x: 613, startPoint y: 353, endPoint x: 562, endPoint y: 338, distance: 52.7
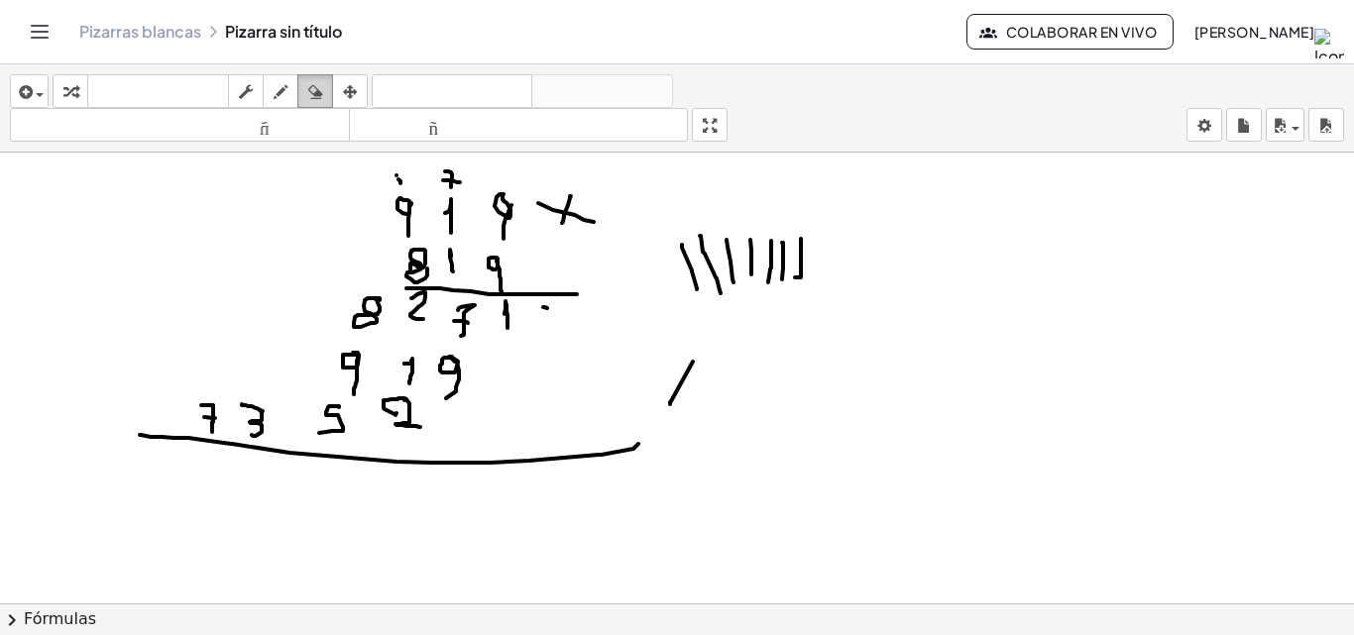
drag, startPoint x: 286, startPoint y: 90, endPoint x: 304, endPoint y: 101, distance: 20.9
click at [289, 91] on div "button" at bounding box center [281, 91] width 26 height 24
drag, startPoint x: 534, startPoint y: 307, endPoint x: 568, endPoint y: 303, distance: 33.9
drag, startPoint x: 548, startPoint y: 297, endPoint x: 551, endPoint y: 329, distance: 31.9
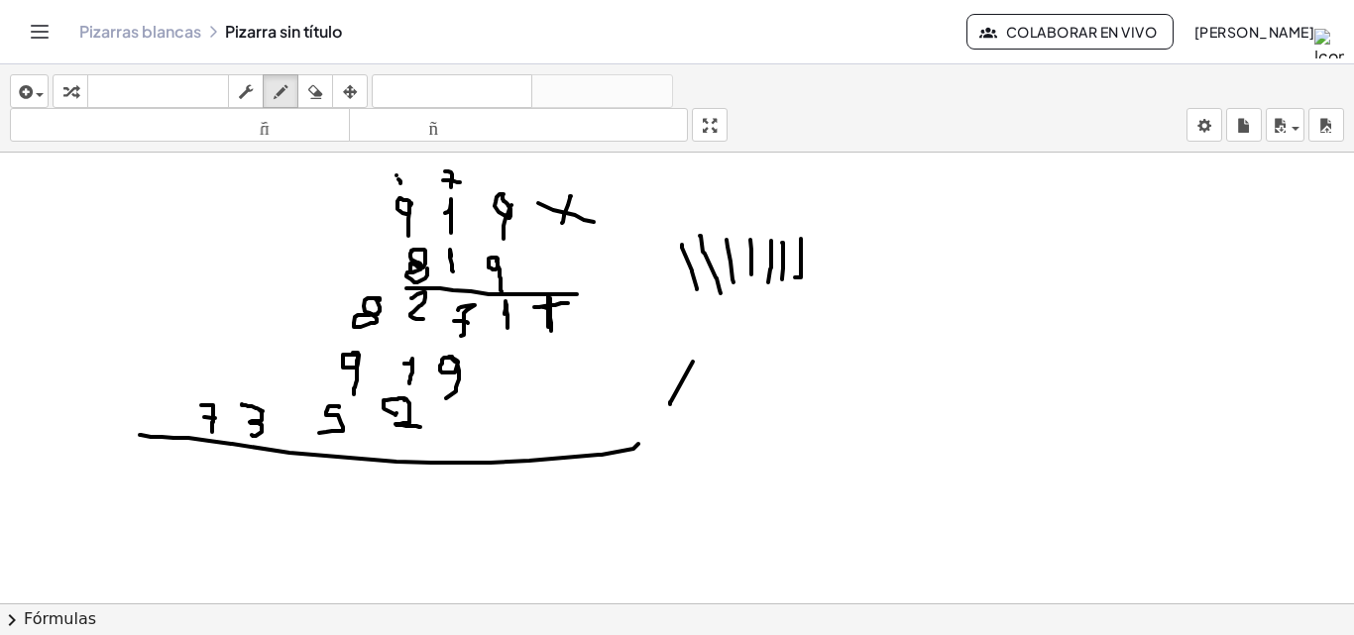
drag, startPoint x: 455, startPoint y: 479, endPoint x: 440, endPoint y: 503, distance: 28.1
drag, startPoint x: 492, startPoint y: 492, endPoint x: 501, endPoint y: 445, distance: 47.4
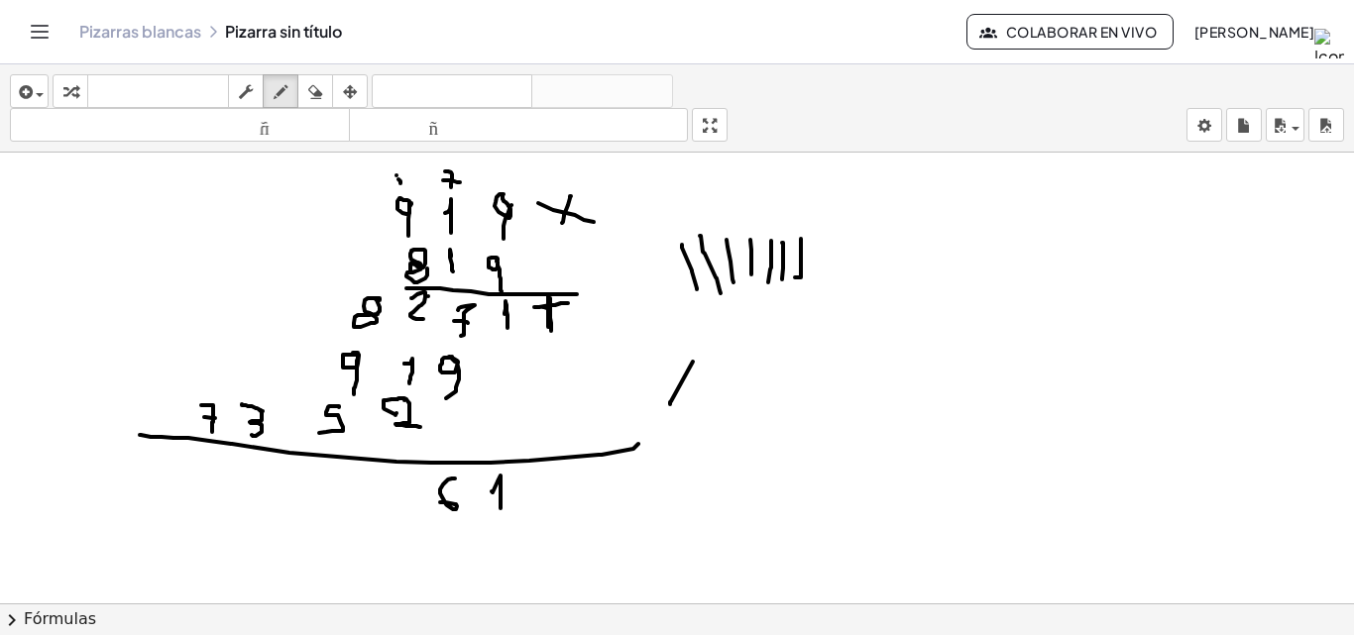
drag, startPoint x: 404, startPoint y: 482, endPoint x: 389, endPoint y: 503, distance: 26.2
drag, startPoint x: 695, startPoint y: 451, endPoint x: 701, endPoint y: 485, distance: 34.2
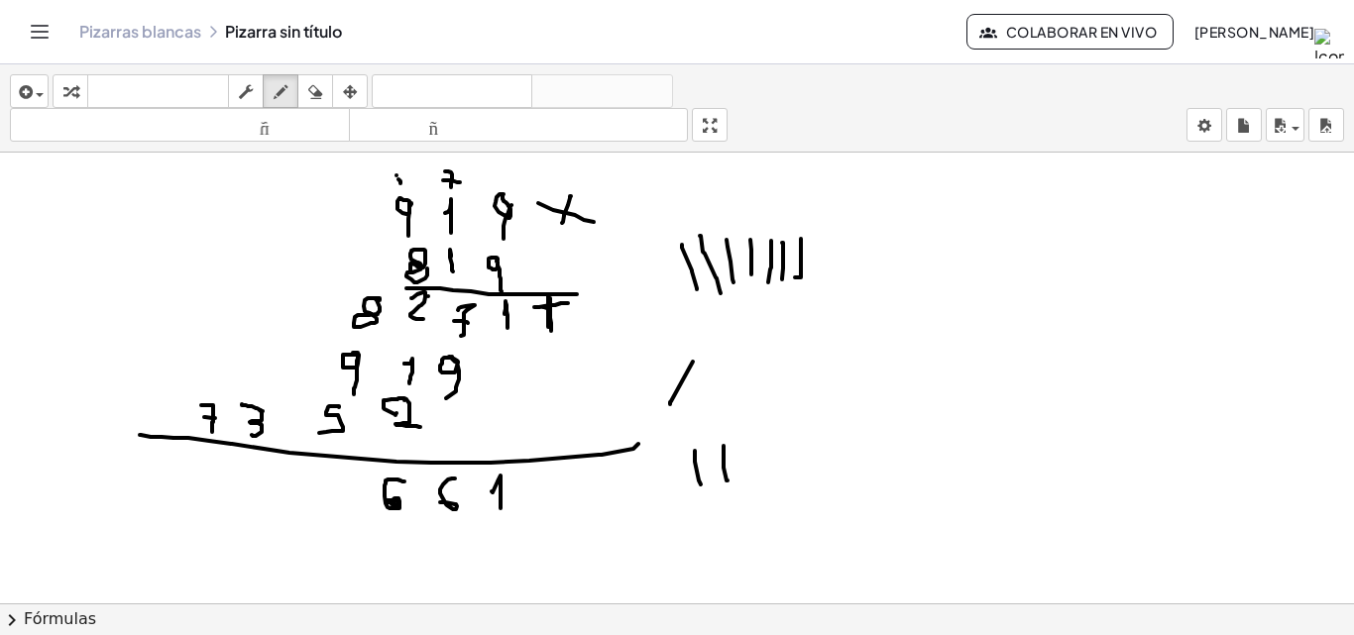
drag, startPoint x: 724, startPoint y: 446, endPoint x: 733, endPoint y: 478, distance: 33.0
drag, startPoint x: 749, startPoint y: 448, endPoint x: 757, endPoint y: 462, distance: 16.0
drag, startPoint x: 779, startPoint y: 437, endPoint x: 776, endPoint y: 484, distance: 46.7
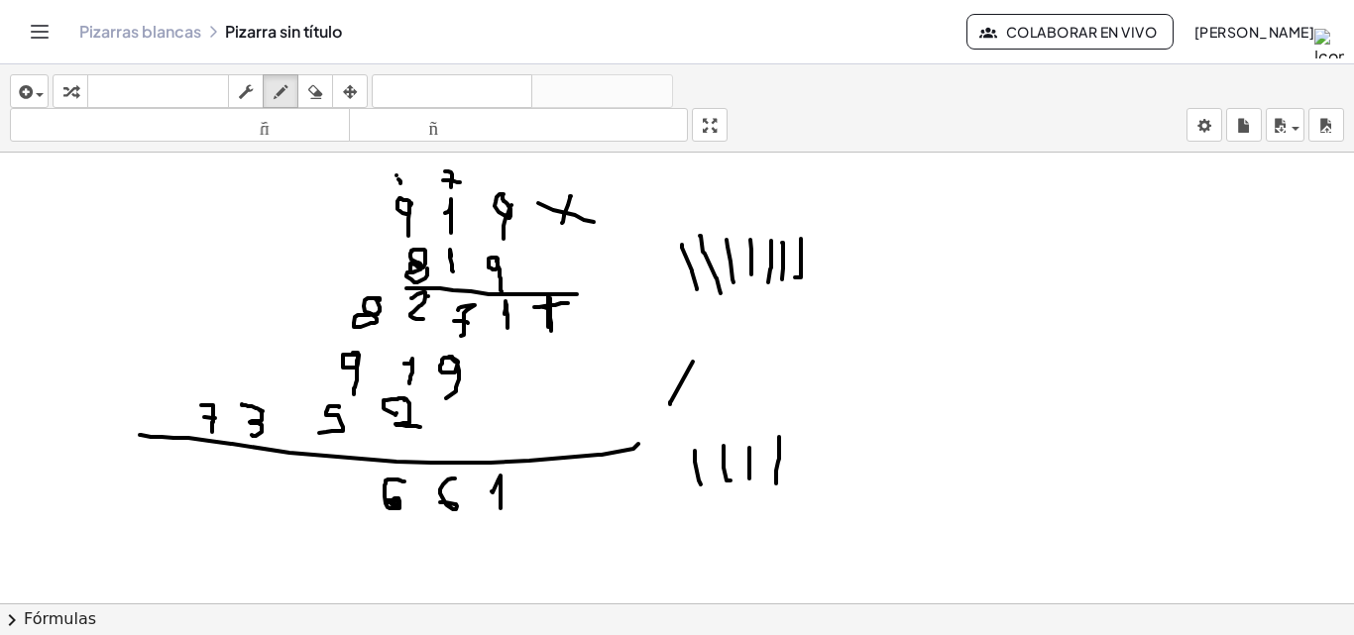
drag, startPoint x: 800, startPoint y: 442, endPoint x: 798, endPoint y: 474, distance: 31.8
drag, startPoint x: 818, startPoint y: 444, endPoint x: 831, endPoint y: 465, distance: 24.5
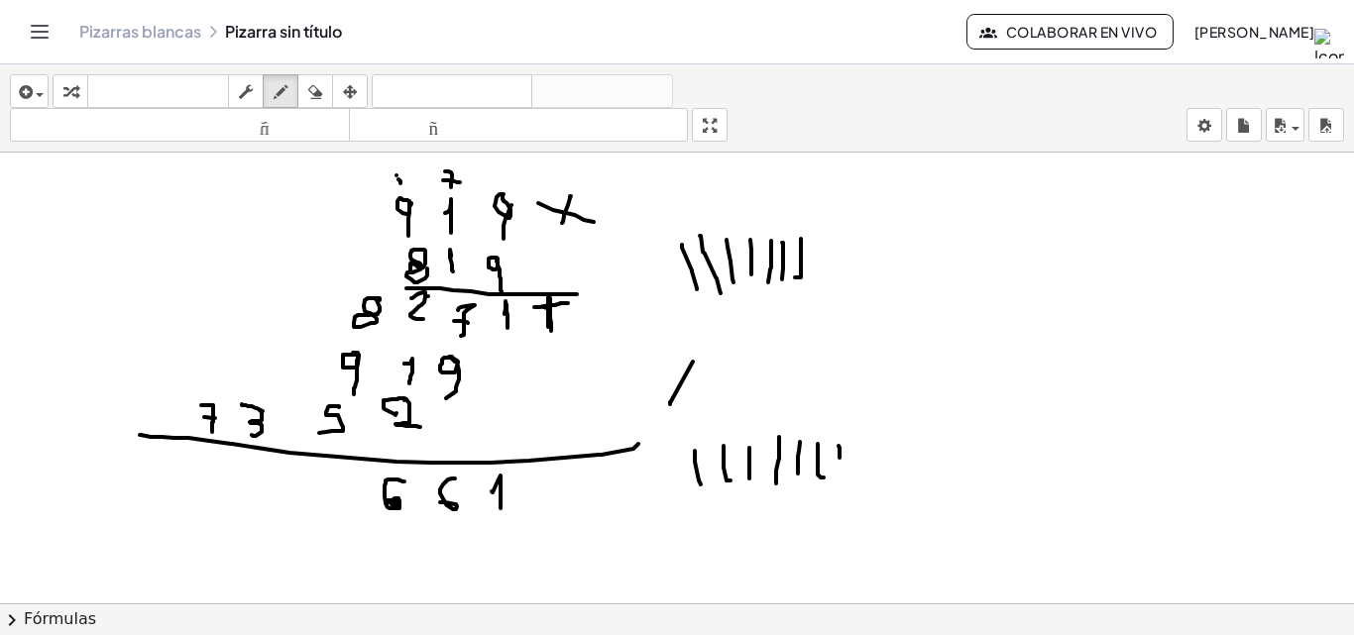
drag, startPoint x: 839, startPoint y: 446, endPoint x: 843, endPoint y: 470, distance: 24.1
drag, startPoint x: 879, startPoint y: 437, endPoint x: 870, endPoint y: 453, distance: 18.2
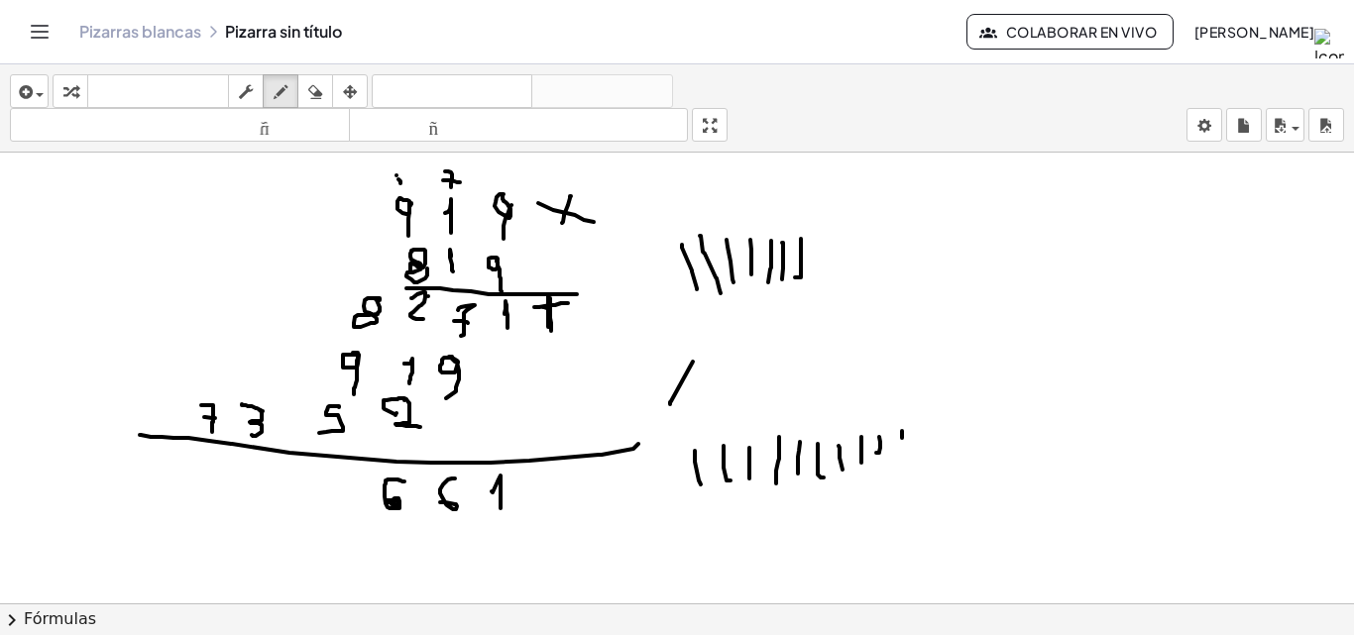
drag, startPoint x: 999, startPoint y: 331, endPoint x: 986, endPoint y: 362, distance: 33.3
drag, startPoint x: 934, startPoint y: 323, endPoint x: 929, endPoint y: 337, distance: 14.7
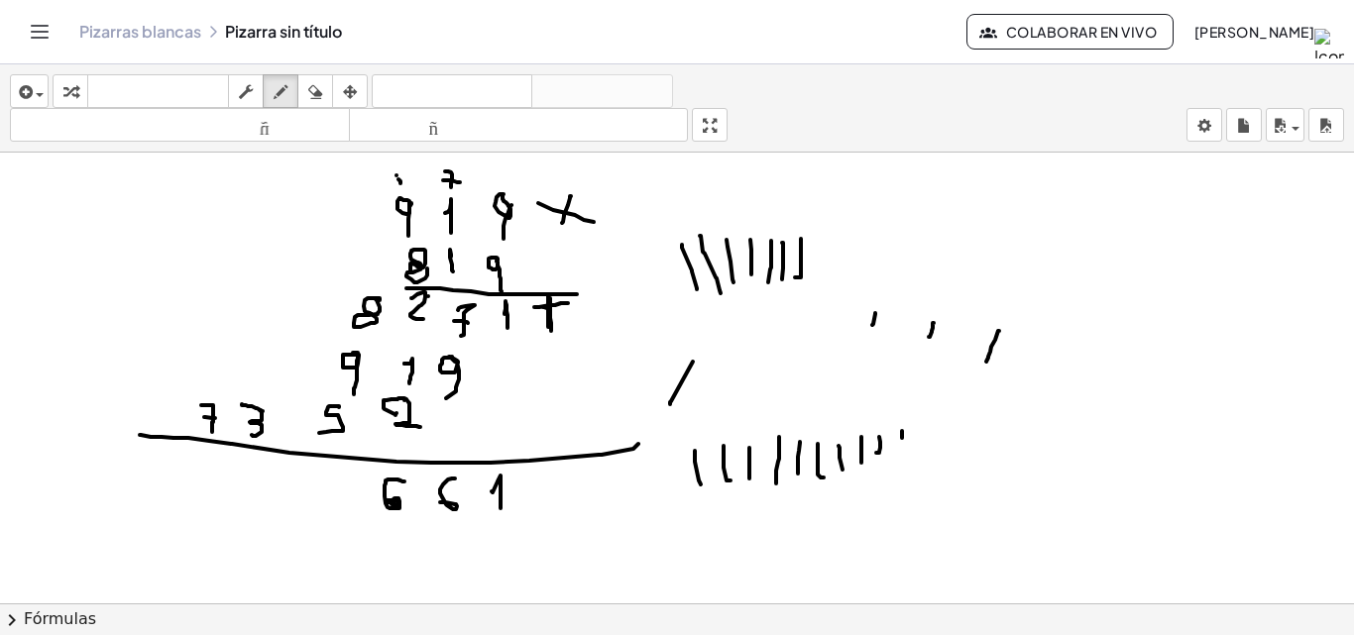
drag, startPoint x: 875, startPoint y: 313, endPoint x: 872, endPoint y: 325, distance: 12.3
drag, startPoint x: 822, startPoint y: 305, endPoint x: 816, endPoint y: 316, distance: 12.4
drag, startPoint x: 789, startPoint y: 301, endPoint x: 783, endPoint y: 316, distance: 16.0
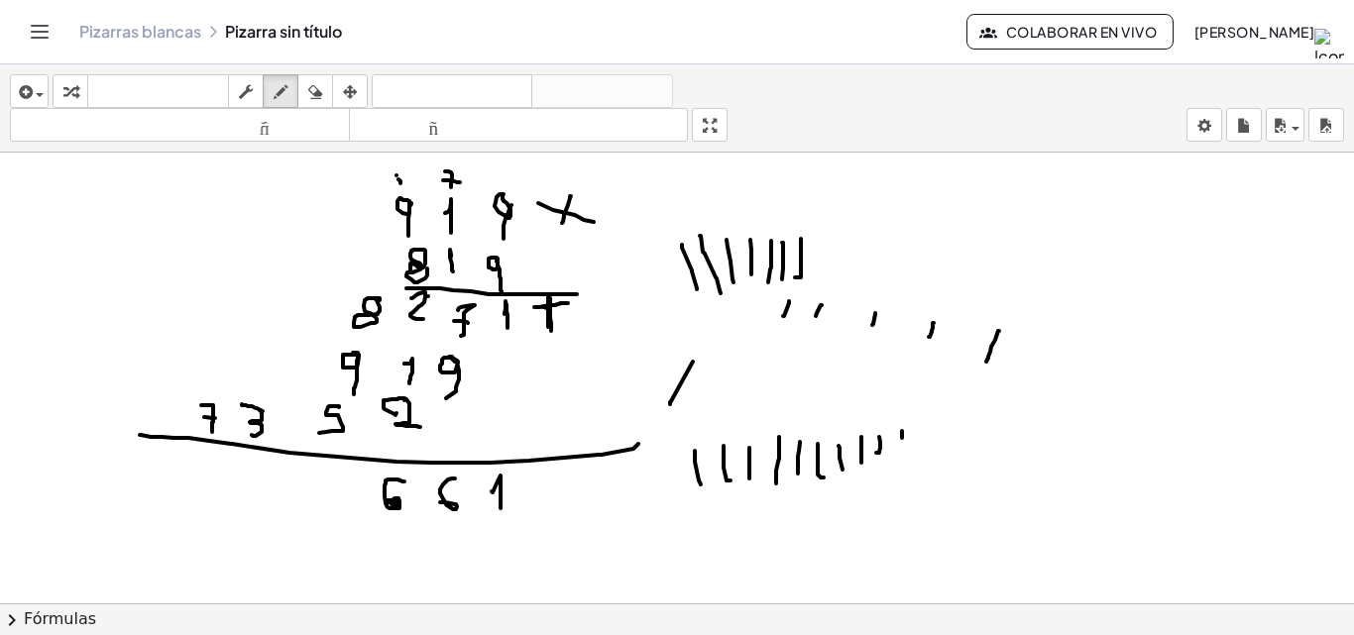
drag, startPoint x: 334, startPoint y: 483, endPoint x: 335, endPoint y: 469, distance: 13.9
drag, startPoint x: 335, startPoint y: 469, endPoint x: 340, endPoint y: 499, distance: 30.2
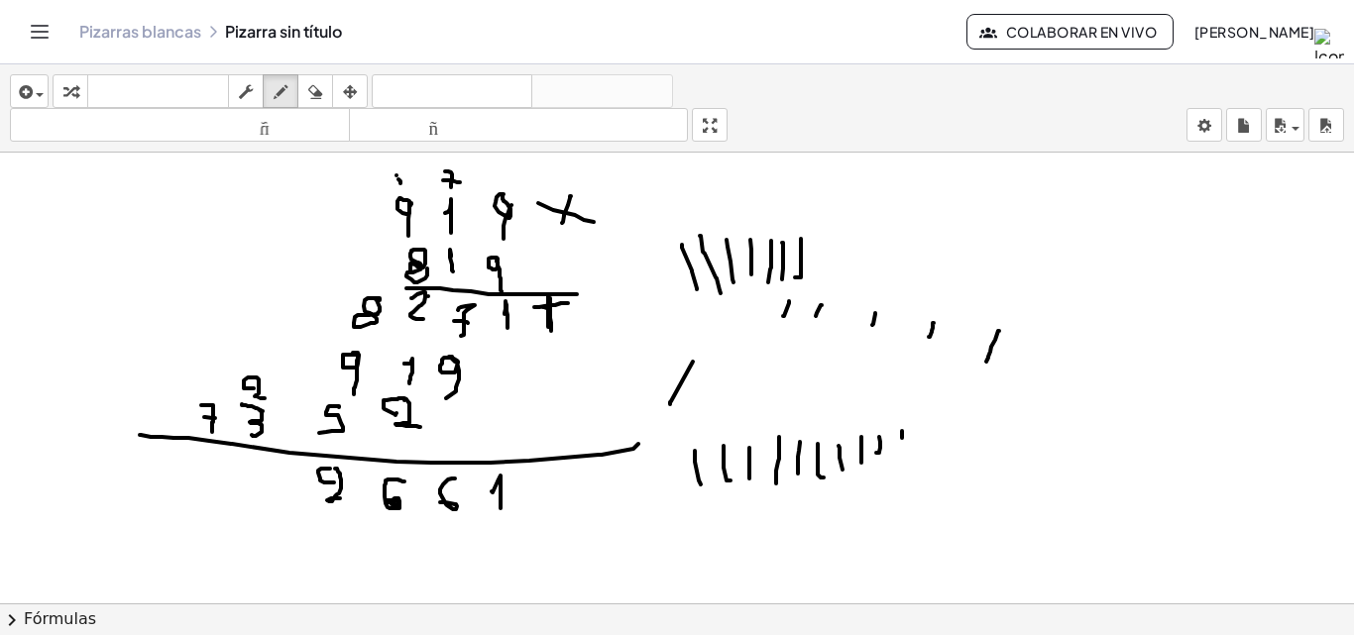
drag, startPoint x: 254, startPoint y: 389, endPoint x: 265, endPoint y: 399, distance: 14.7
drag, startPoint x: 257, startPoint y: 470, endPoint x: 247, endPoint y: 500, distance: 31.3
drag, startPoint x: 172, startPoint y: 475, endPoint x: 175, endPoint y: 491, distance: 16.3
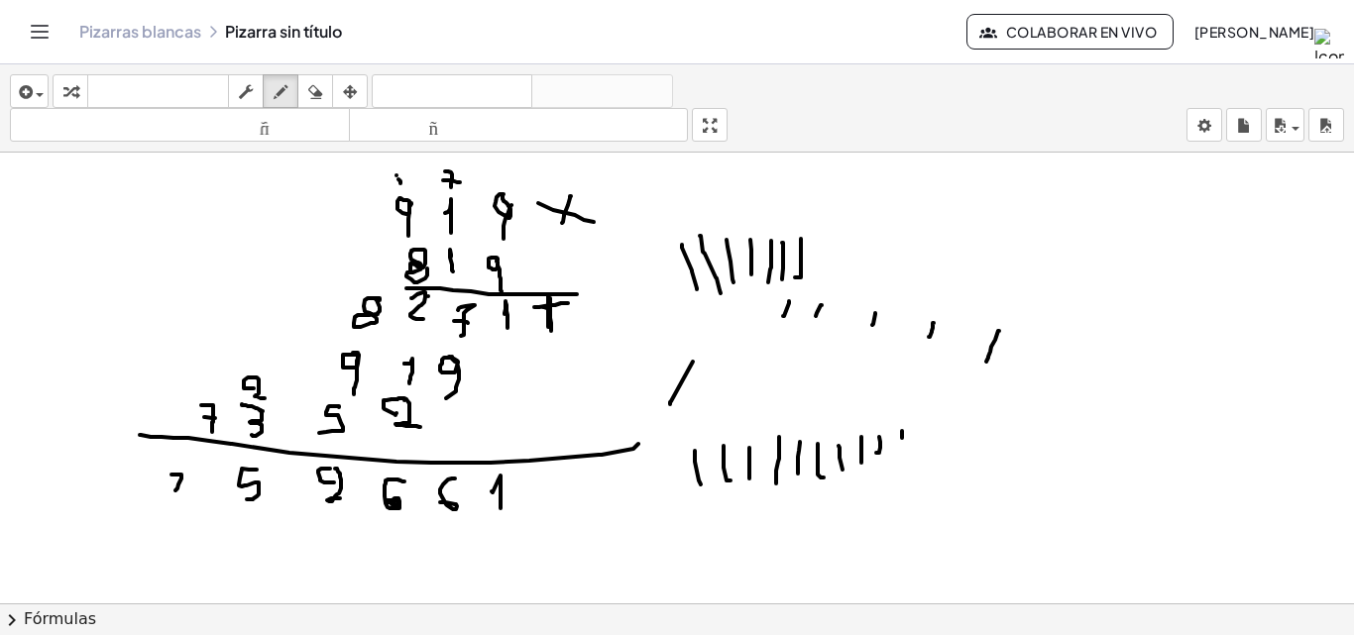
click at [321, 84] on icon "button" at bounding box center [315, 92] width 14 height 24
drag, startPoint x: 137, startPoint y: 538, endPoint x: 159, endPoint y: 500, distance: 44.4
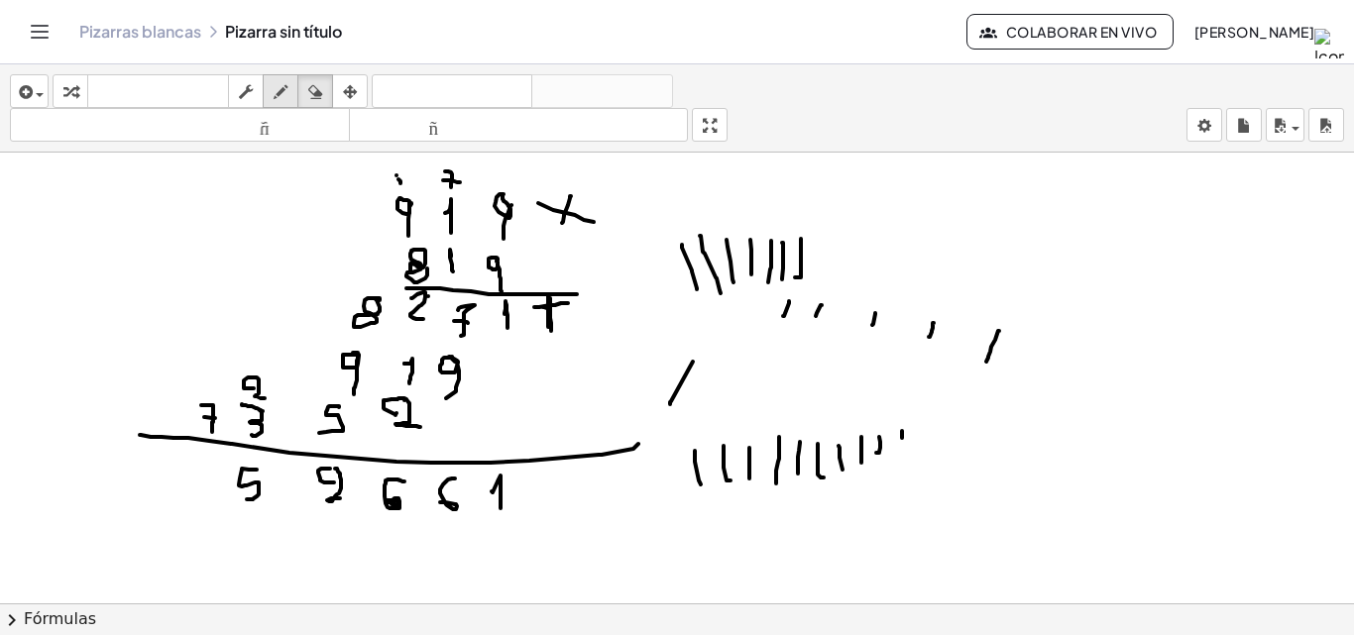
click at [261, 128] on div "insertar Seleccione uno: Expresión matemática Función Texto Vídeo de YouTube Gr…" at bounding box center [677, 108] width 1354 height 88
drag, startPoint x: 181, startPoint y: 465, endPoint x: 193, endPoint y: 505, distance: 41.4
drag, startPoint x: 183, startPoint y: 477, endPoint x: 193, endPoint y: 480, distance: 10.3
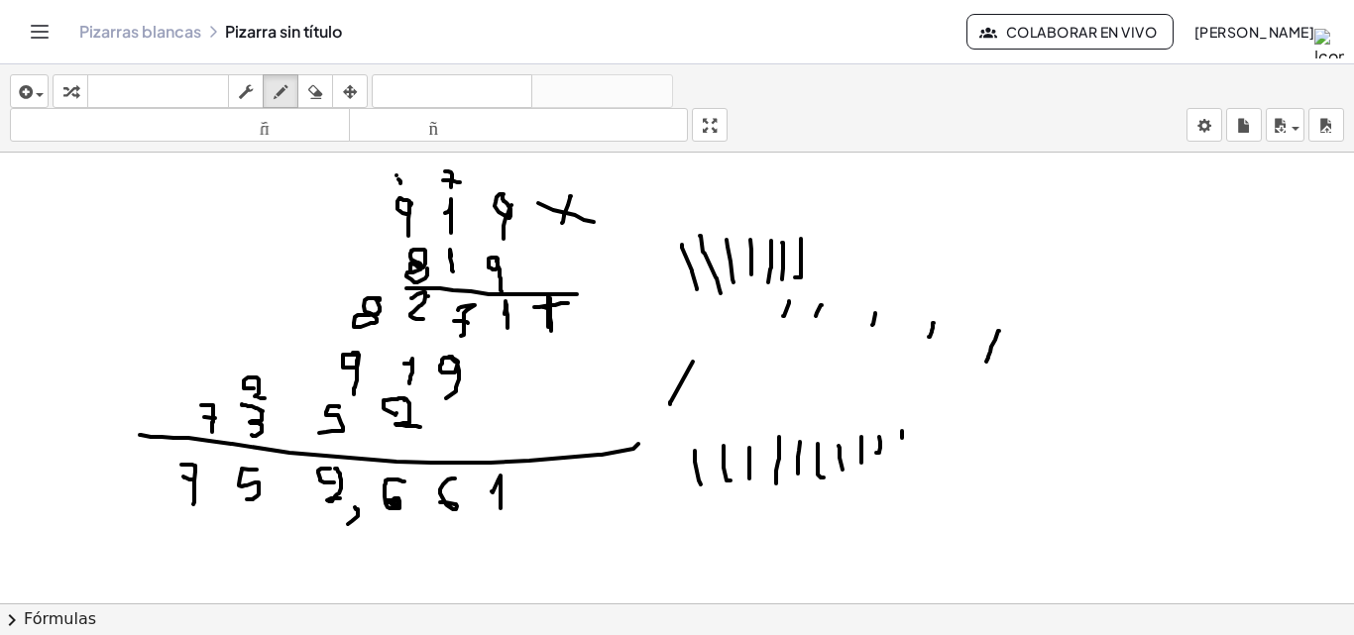
drag, startPoint x: 358, startPoint y: 510, endPoint x: 348, endPoint y: 524, distance: 17.9
